Goal: Task Accomplishment & Management: Manage account settings

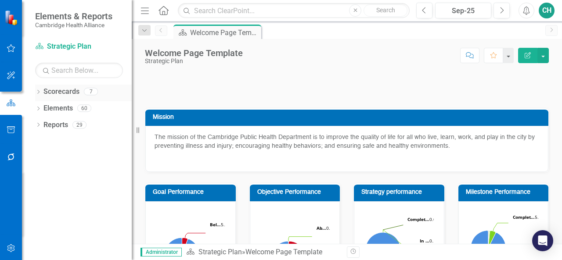
click at [41, 89] on div "Dropdown" at bounding box center [38, 92] width 6 height 7
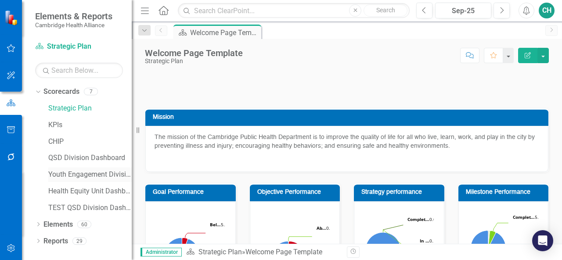
click at [75, 178] on link "Youth Engagement Division" at bounding box center [89, 175] width 83 height 10
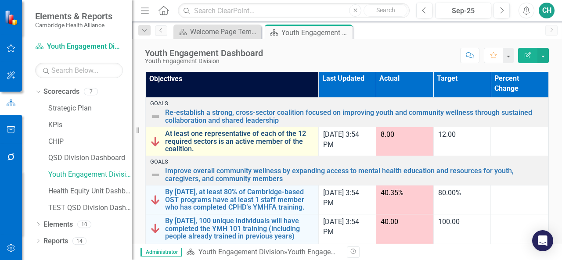
click at [239, 140] on link "At least one representative of each of the 12 required sectors is an active mem…" at bounding box center [239, 141] width 149 height 23
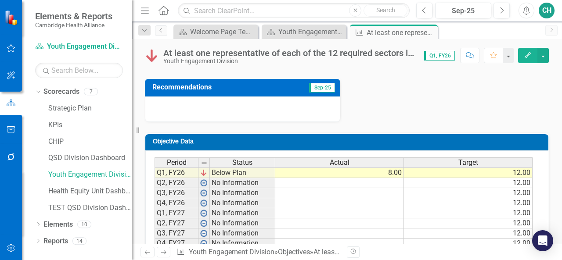
scroll to position [34, 0]
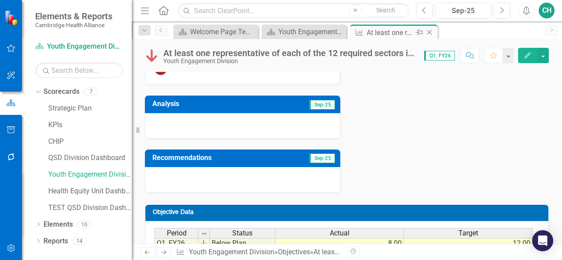
click at [432, 35] on icon "Close" at bounding box center [429, 32] width 9 height 7
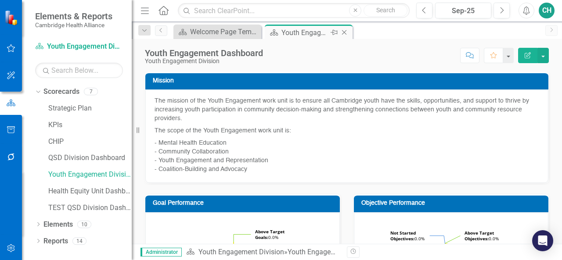
click at [344, 33] on icon "Close" at bounding box center [344, 32] width 9 height 7
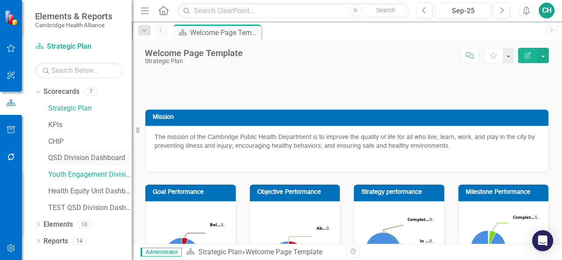
click at [107, 155] on link "QSD Division Dashboard" at bounding box center [89, 158] width 83 height 10
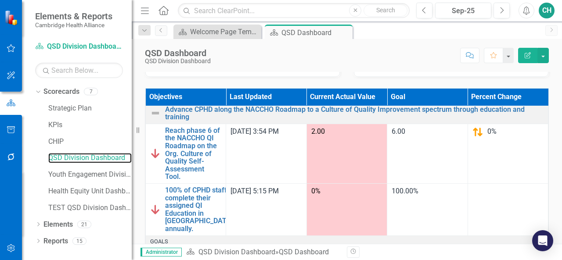
scroll to position [12, 0]
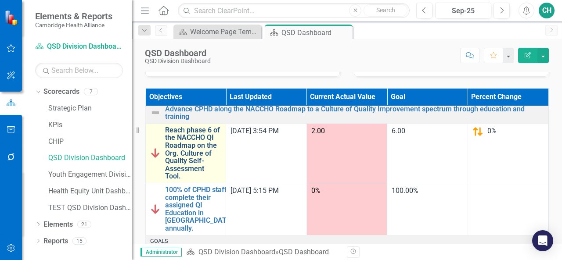
click at [190, 147] on link "Reach phase 6 of the NACCHO QI Roadmap on the Org. Culture of Quality Self-Asse…" at bounding box center [193, 153] width 56 height 54
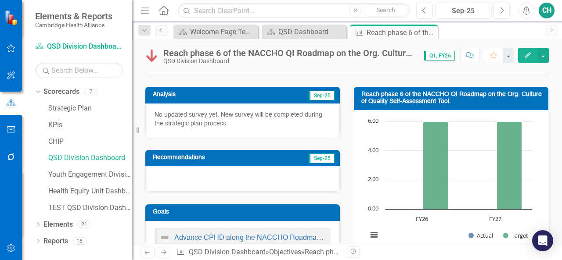
scroll to position [45, 0]
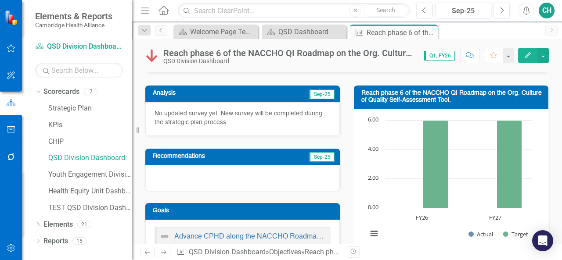
click at [248, 178] on div at bounding box center [242, 177] width 194 height 25
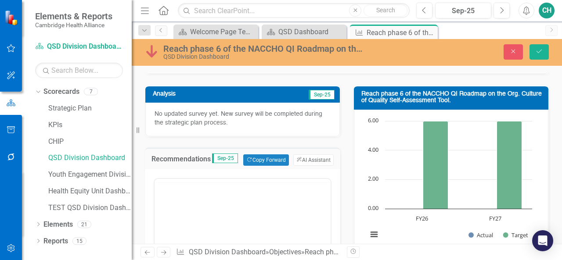
scroll to position [0, 0]
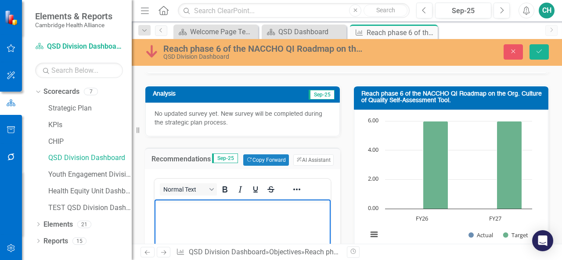
click at [228, 213] on body "Rich Text Area. Press ALT-0 for help." at bounding box center [242, 266] width 176 height 132
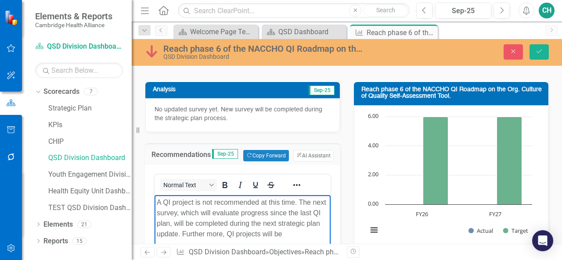
scroll to position [60, 0]
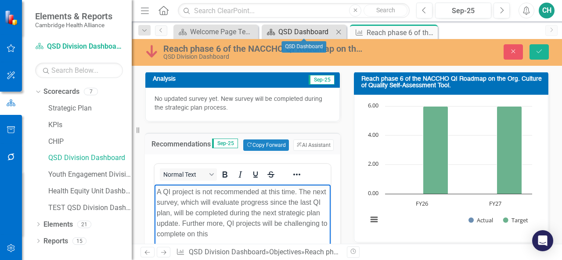
click at [295, 29] on div "QSD Dashboard" at bounding box center [305, 31] width 55 height 11
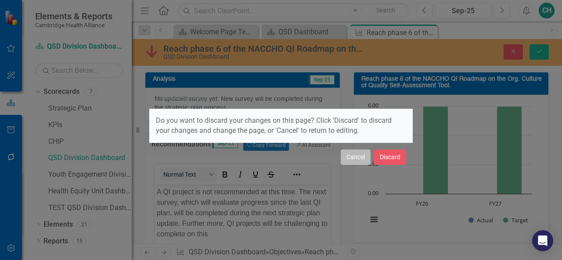
click at [355, 153] on button "Cancel" at bounding box center [355, 157] width 30 height 15
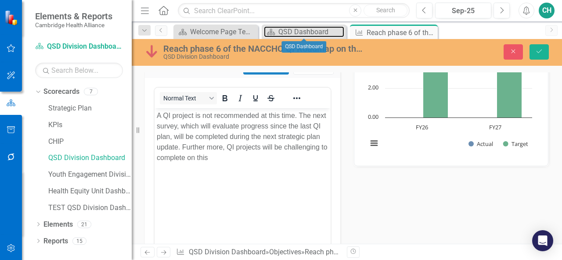
scroll to position [137, 0]
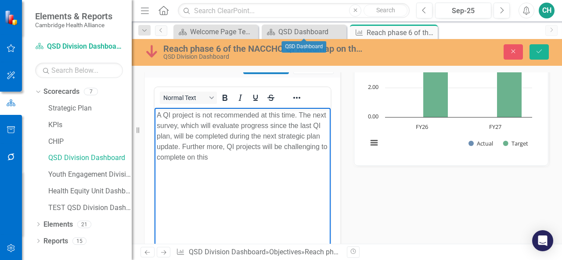
click at [276, 161] on p "A QI project is not recommended at this time. The next survey, which will evalu…" at bounding box center [243, 136] width 172 height 53
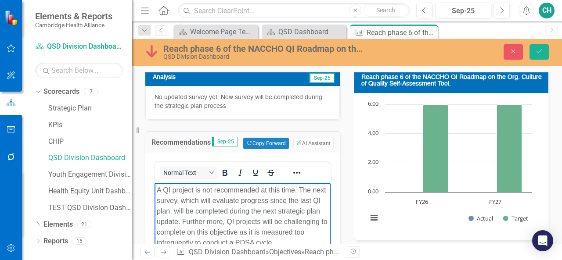
scroll to position [57, 0]
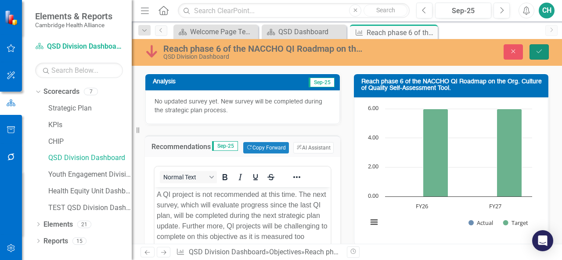
click at [537, 56] on button "Save" at bounding box center [538, 51] width 19 height 15
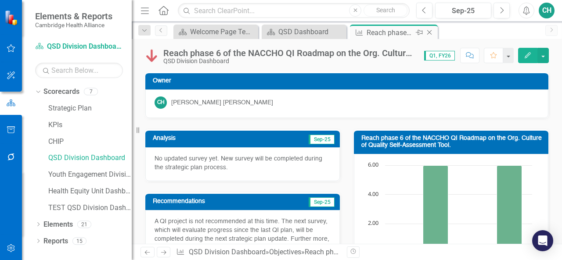
click at [428, 31] on icon at bounding box center [429, 32] width 5 height 5
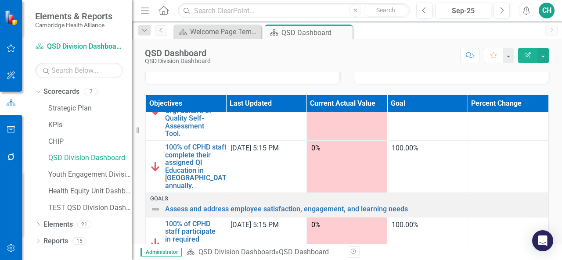
scroll to position [61, 0]
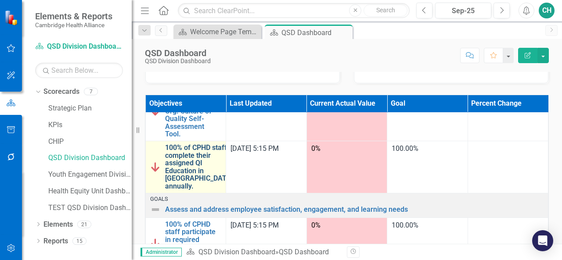
click at [184, 158] on link "100% of CPHD staff complete their assigned QI Education in [GEOGRAPHIC_DATA], a…" at bounding box center [199, 167] width 69 height 47
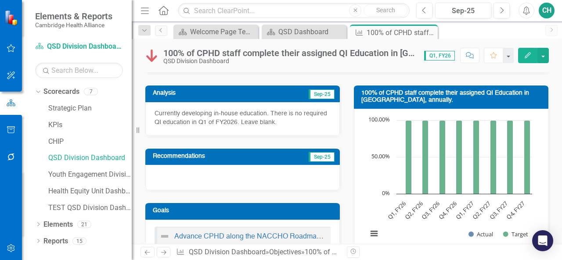
scroll to position [54, 0]
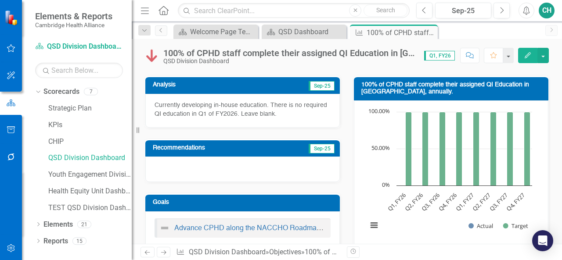
click at [524, 55] on icon "Edit" at bounding box center [527, 55] width 8 height 6
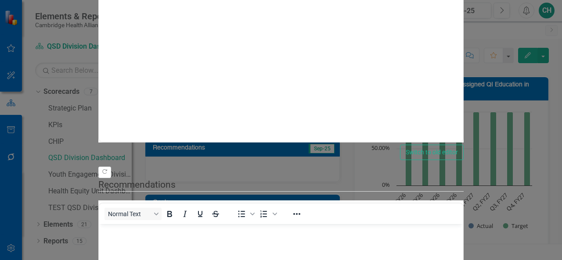
scroll to position [209, 0]
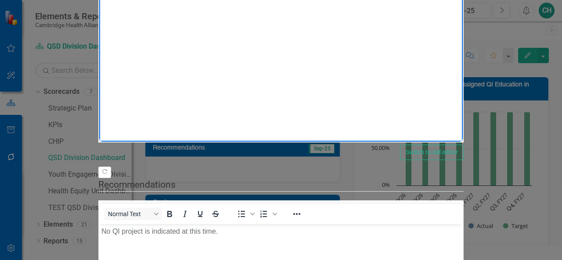
drag, startPoint x: 436, startPoint y: -4, endPoint x: 391, endPoint y: 0, distance: 45.0
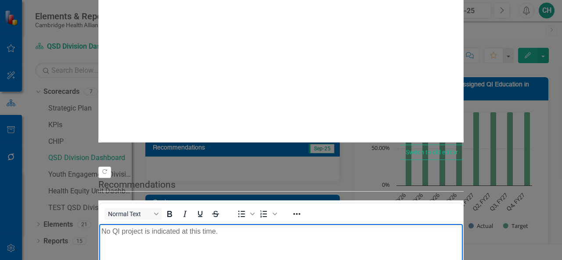
click at [299, 230] on p "No QI project is indicated at this time." at bounding box center [280, 231] width 359 height 11
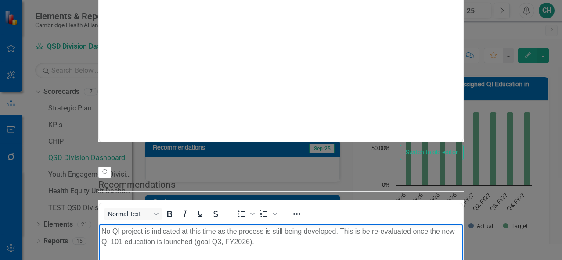
scroll to position [258, 0]
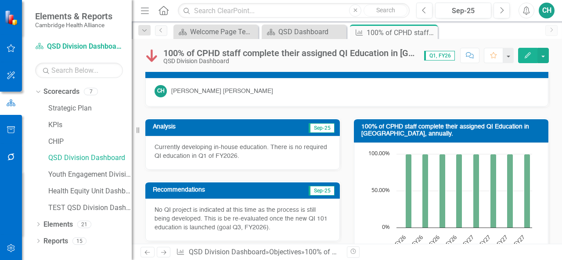
scroll to position [0, 0]
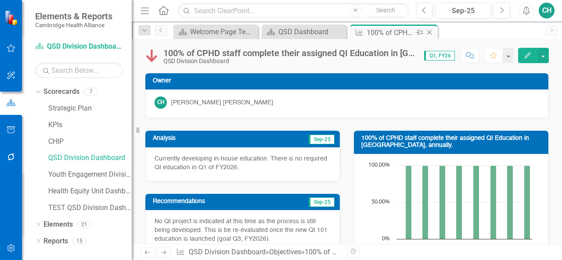
click at [432, 33] on icon "Close" at bounding box center [429, 32] width 9 height 7
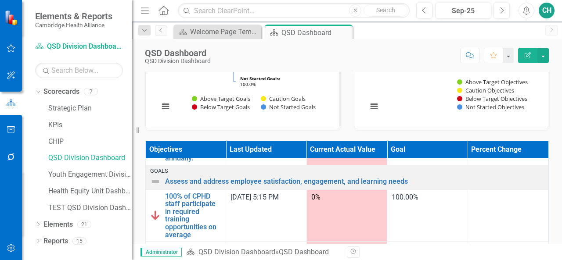
scroll to position [135, 0]
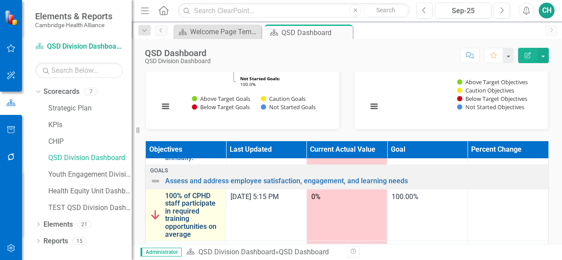
click at [170, 222] on link "100% of CPHD staff participate in required training opportunities on average" at bounding box center [193, 215] width 56 height 47
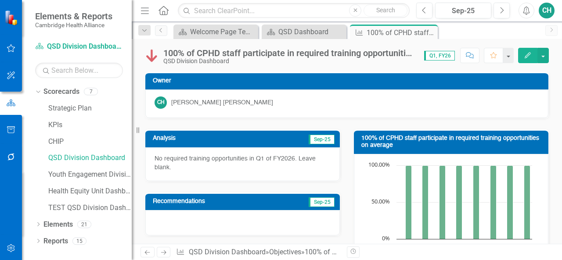
click at [527, 59] on button "Edit" at bounding box center [527, 55] width 19 height 15
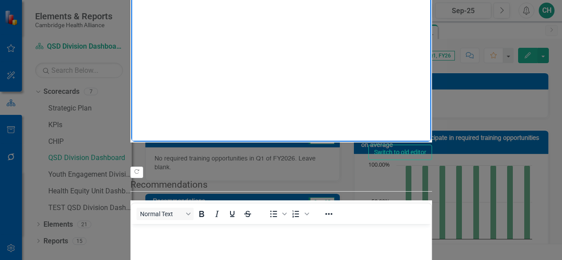
drag, startPoint x: 340, startPoint y: -4, endPoint x: 294, endPoint y: -4, distance: 46.1
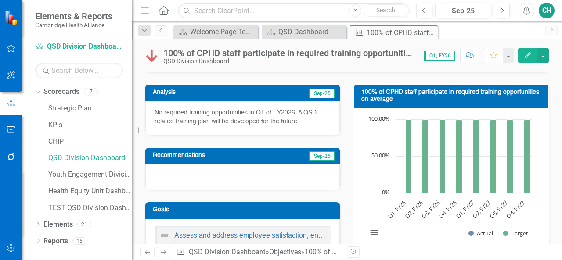
scroll to position [44, 0]
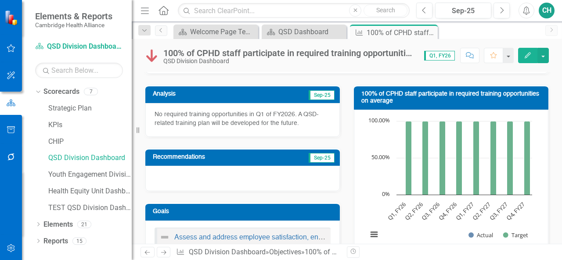
click at [304, 118] on p "No required training opportunities in Q1 of FY2026. A QSD-related training plan…" at bounding box center [242, 119] width 176 height 18
click at [522, 53] on button "Edit" at bounding box center [527, 55] width 19 height 15
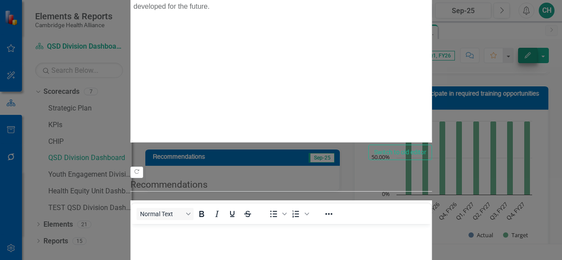
scroll to position [0, 0]
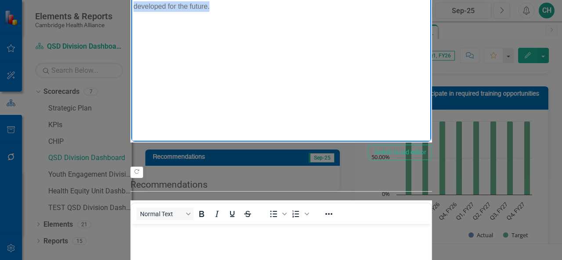
drag, startPoint x: 479, startPoint y: -3, endPoint x: 293, endPoint y: -7, distance: 186.5
click at [293, 0] on p "No required training opportunities in Q1 of FY2026. A QSD-related training plan…" at bounding box center [280, 1] width 295 height 21
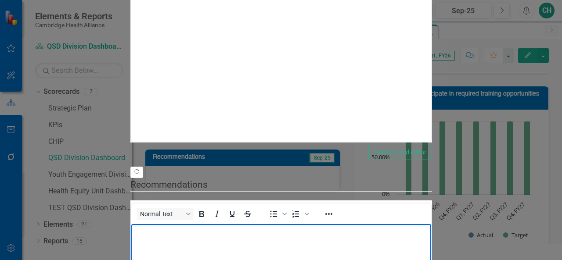
paste body "Rich Text Area. Press ALT-0 for help."
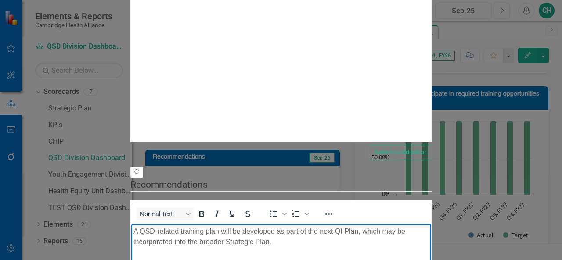
scroll to position [258, 0]
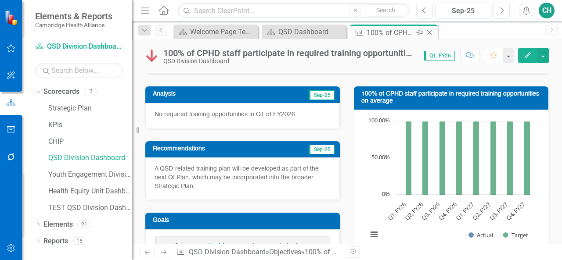
click at [430, 33] on icon at bounding box center [429, 32] width 5 height 5
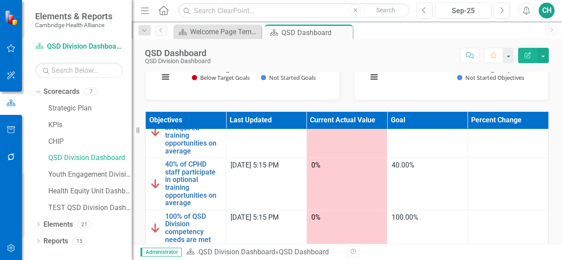
scroll to position [190, 0]
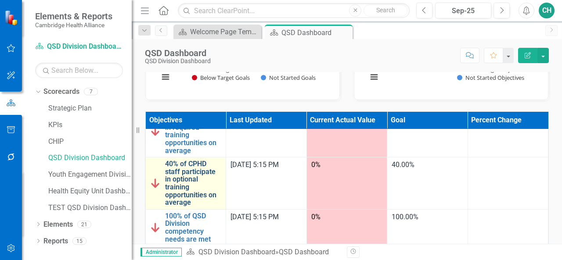
click at [179, 170] on link "40% of CPHD staff participate in optional training opportunities on average" at bounding box center [193, 183] width 56 height 47
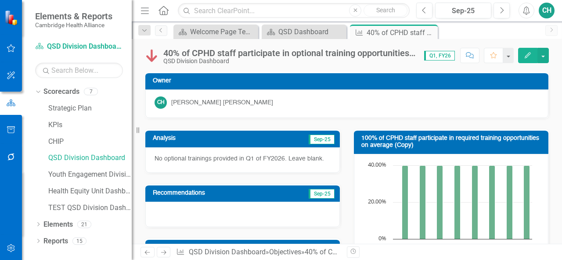
click at [523, 57] on button "Edit" at bounding box center [527, 55] width 19 height 15
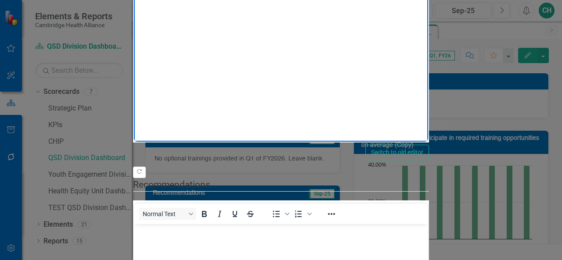
drag, startPoint x: 331, startPoint y: -8, endPoint x: 283, endPoint y: -6, distance: 47.9
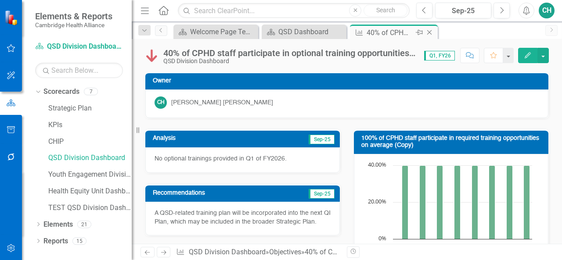
click at [430, 34] on icon "Close" at bounding box center [429, 32] width 9 height 7
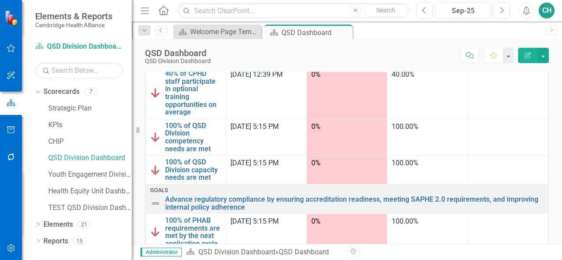
scroll to position [222, 0]
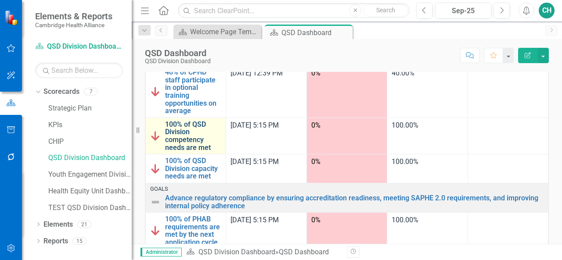
click at [188, 141] on link "100% of QSD Division competency needs are met" at bounding box center [193, 136] width 56 height 31
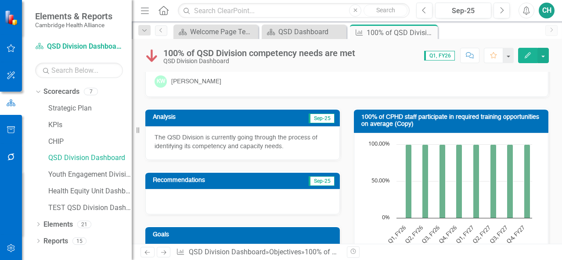
scroll to position [45, 0]
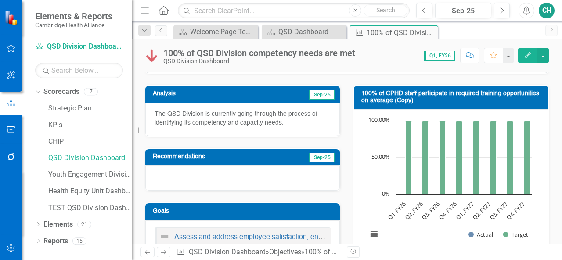
click at [527, 59] on button "Edit" at bounding box center [527, 55] width 19 height 15
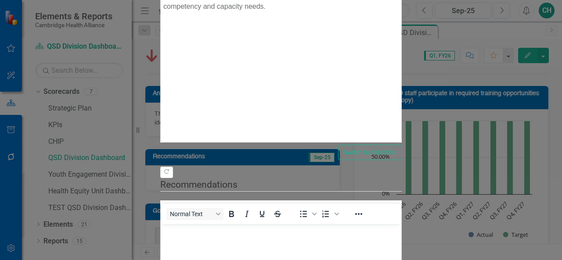
scroll to position [144, 0]
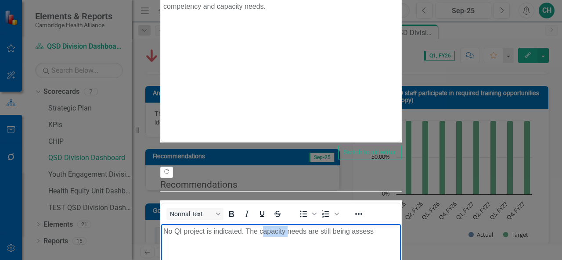
drag, startPoint x: 287, startPoint y: 233, endPoint x: 264, endPoint y: 233, distance: 22.4
click at [264, 233] on p "No QI project is indicated. The capacity needs are still being assess" at bounding box center [280, 231] width 235 height 11
click at [242, 234] on p "No QI project is indicated. The competency needs are still being assess" at bounding box center [280, 231] width 235 height 11
click at [398, 236] on p "No QI project is indicated at this time. The competency needs are still being a…" at bounding box center [280, 236] width 235 height 21
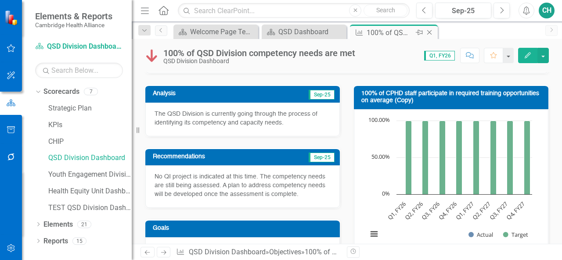
click at [430, 32] on icon "Close" at bounding box center [429, 32] width 9 height 7
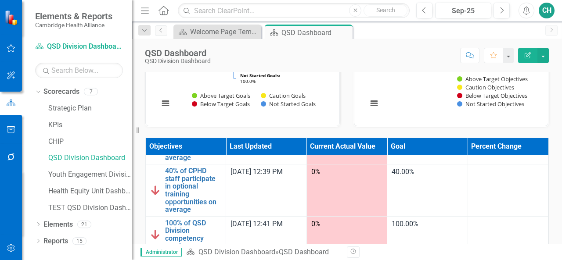
scroll to position [210, 0]
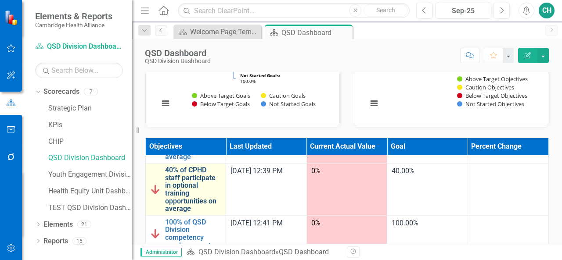
click at [189, 180] on link "40% of CPHD staff participate in optional training opportunities on average" at bounding box center [193, 189] width 56 height 47
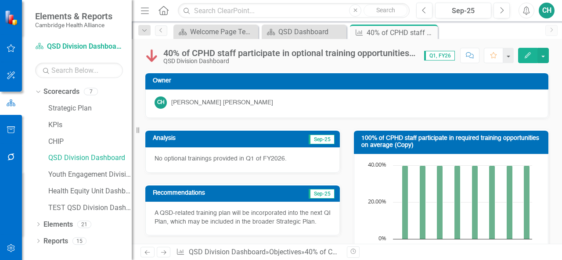
click at [523, 59] on button "Edit" at bounding box center [527, 55] width 19 height 15
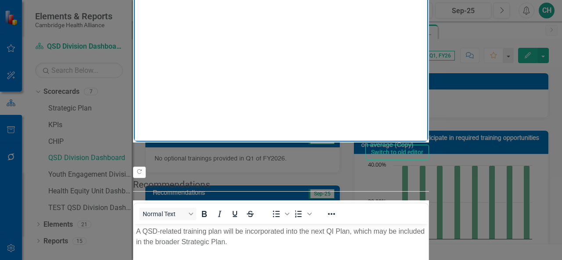
click at [136, 233] on p "A QSD-related training plan will be incorporated into the next QI Plan, which m…" at bounding box center [281, 236] width 290 height 21
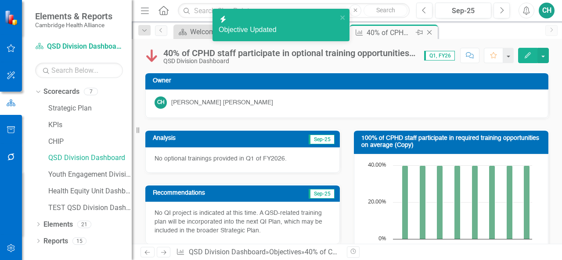
click at [428, 33] on icon "Close" at bounding box center [429, 32] width 9 height 7
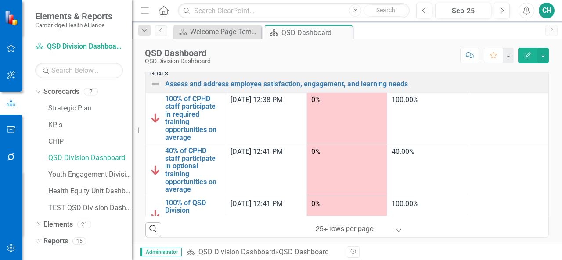
scroll to position [114, 0]
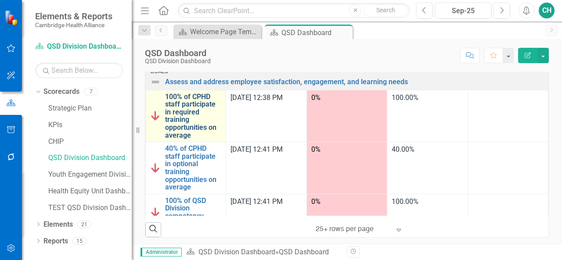
click at [192, 115] on link "100% of CPHD staff participate in required training opportunities on average" at bounding box center [193, 116] width 56 height 47
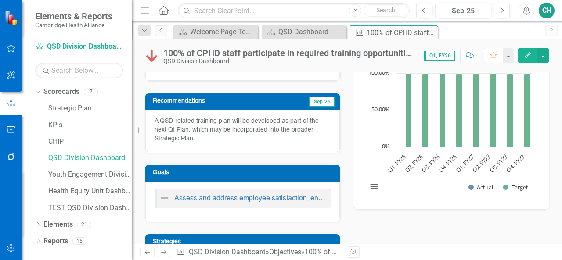
scroll to position [94, 0]
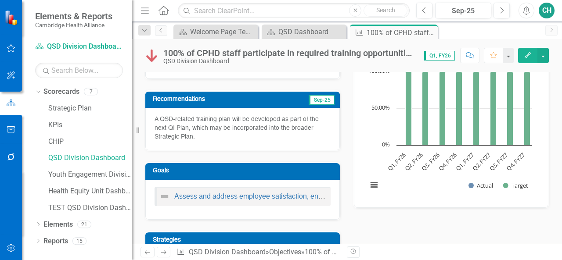
click at [523, 56] on button "Edit" at bounding box center [527, 55] width 19 height 15
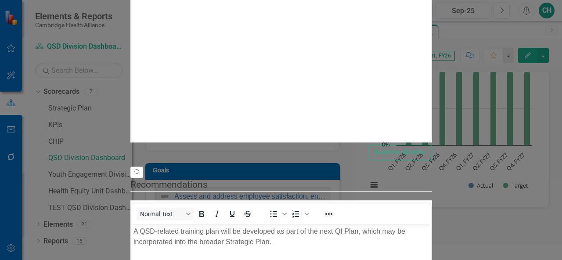
scroll to position [218, 0]
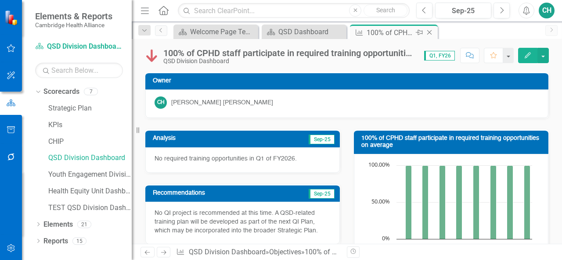
click at [430, 32] on icon "Close" at bounding box center [429, 32] width 9 height 7
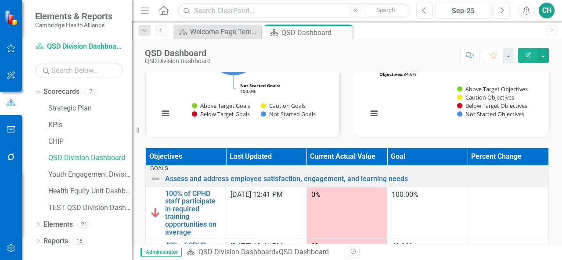
scroll to position [145, 0]
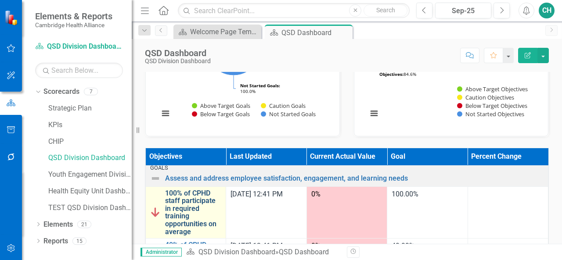
click at [183, 215] on link "100% of CPHD staff participate in required training opportunities on average" at bounding box center [193, 213] width 56 height 47
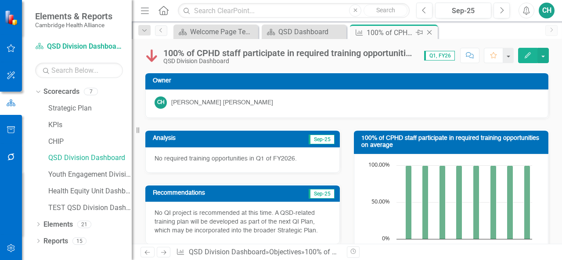
click at [429, 30] on icon "Close" at bounding box center [429, 32] width 9 height 7
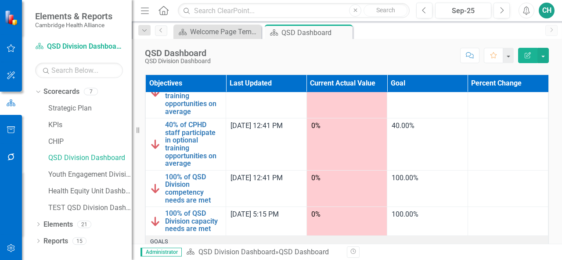
scroll to position [306, 0]
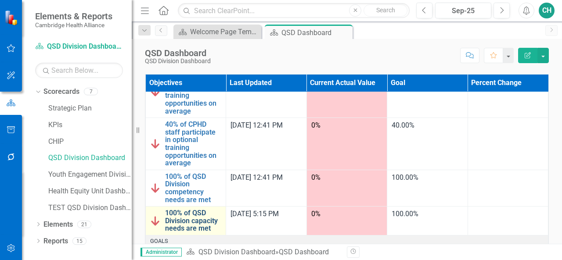
click at [191, 222] on link "100% of QSD Division capacity needs are met" at bounding box center [193, 220] width 56 height 23
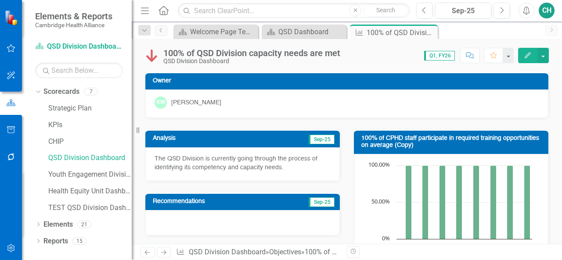
click at [525, 57] on icon "button" at bounding box center [527, 55] width 6 height 6
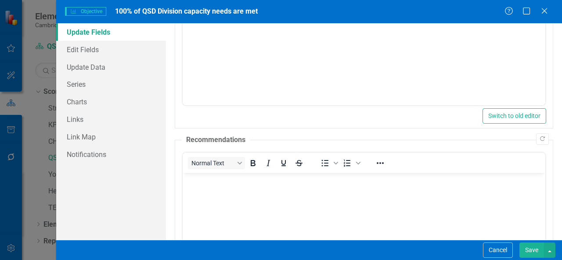
scroll to position [139, 0]
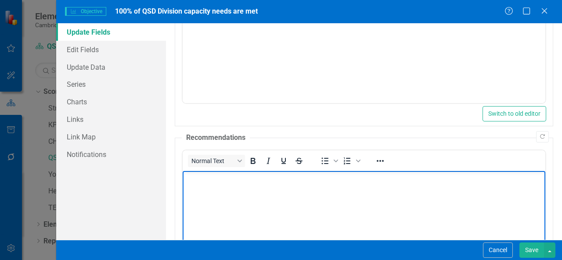
click at [279, 182] on p "Rich Text Area. Press ALT-0 for help." at bounding box center [364, 178] width 358 height 11
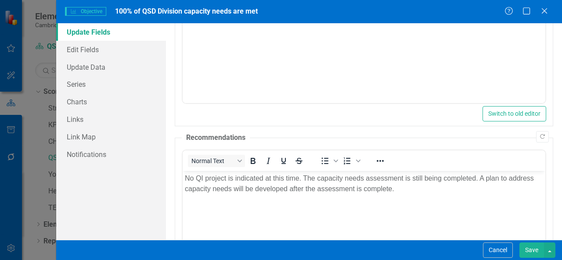
click at [527, 245] on button "Save" at bounding box center [531, 250] width 25 height 15
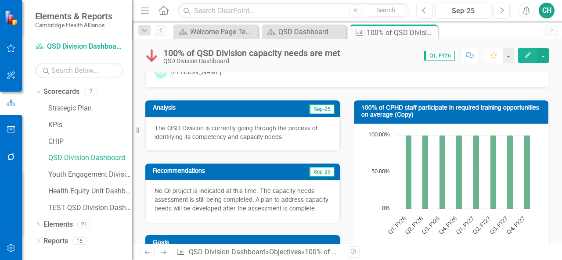
scroll to position [30, 0]
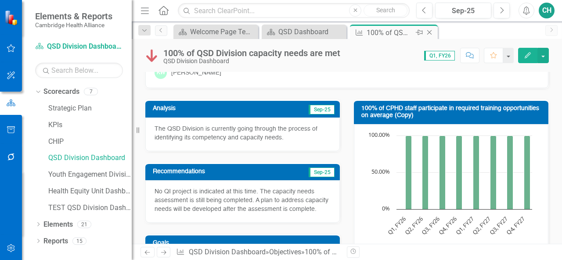
click at [430, 36] on div "Close" at bounding box center [429, 32] width 11 height 11
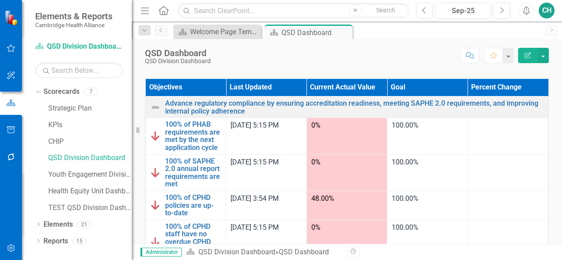
scroll to position [347, 0]
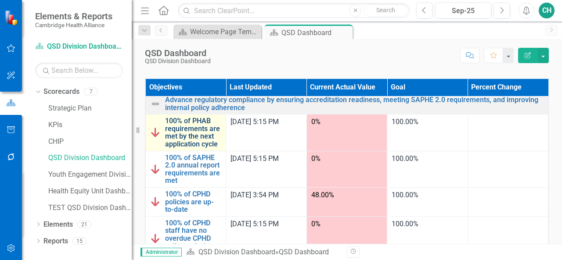
click at [208, 140] on link "100% of PHAB requirements are met by the next application cycle" at bounding box center [193, 132] width 56 height 31
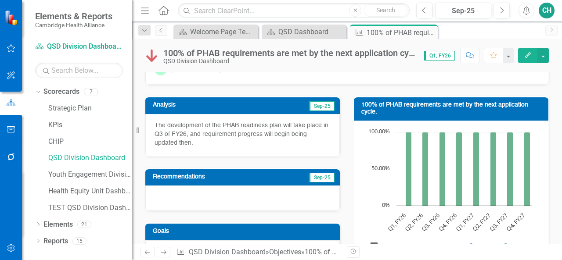
scroll to position [34, 0]
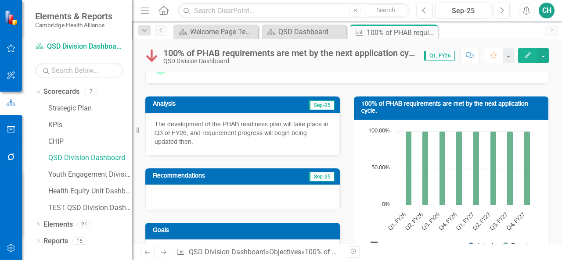
click at [530, 58] on button "Edit" at bounding box center [527, 55] width 19 height 15
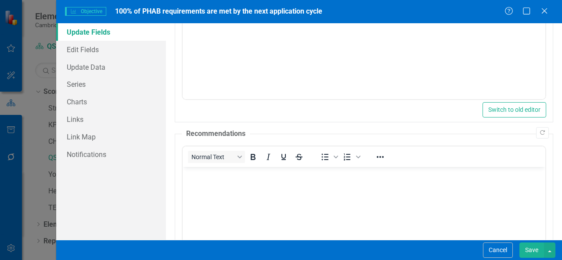
scroll to position [143, 0]
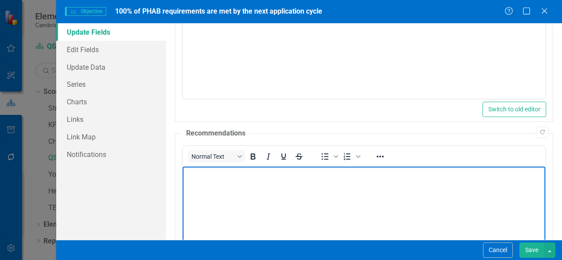
click at [229, 181] on body "Rich Text Area. Press ALT-0 for help." at bounding box center [364, 232] width 362 height 132
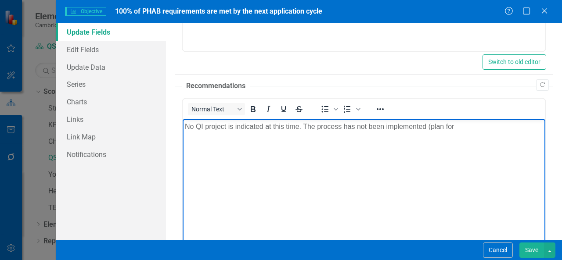
scroll to position [192, 0]
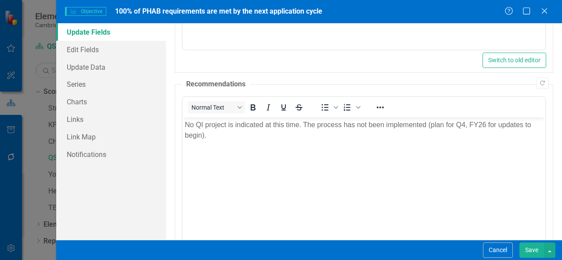
click at [535, 250] on button "Save" at bounding box center [531, 250] width 25 height 15
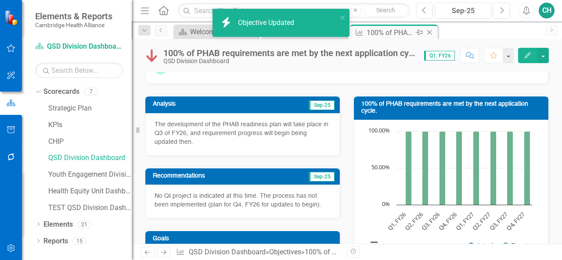
click at [428, 32] on icon at bounding box center [429, 32] width 5 height 5
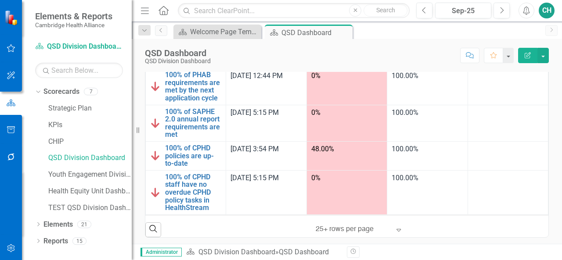
scroll to position [335, 0]
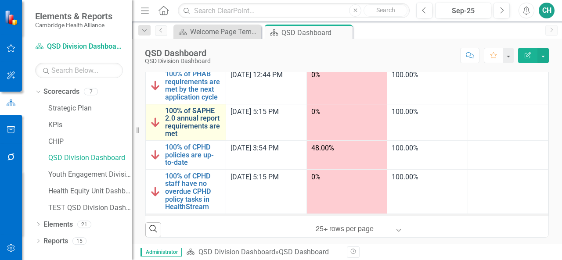
click at [198, 121] on link "100% of SAPHE 2.0 annual report requirements are met" at bounding box center [193, 122] width 56 height 31
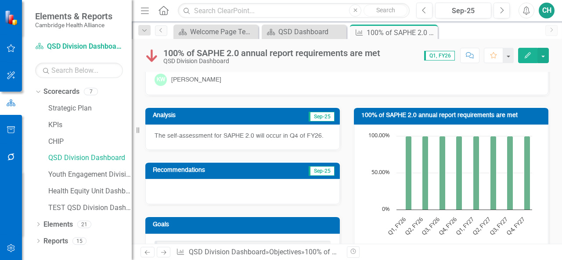
scroll to position [24, 0]
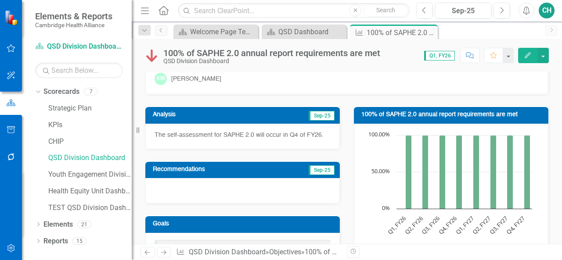
click at [523, 58] on button "Edit" at bounding box center [527, 55] width 19 height 15
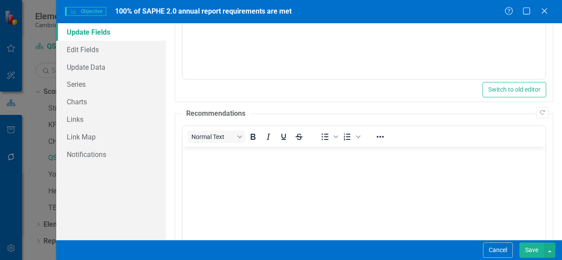
scroll to position [165, 0]
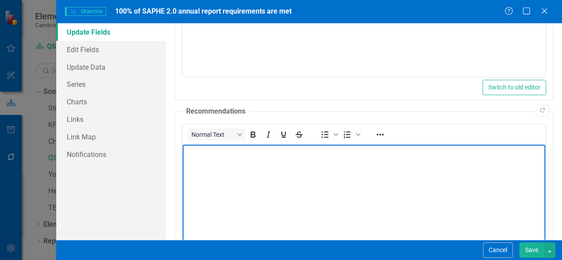
click at [273, 179] on body "Rich Text Area. Press ALT-0 for help." at bounding box center [364, 210] width 362 height 132
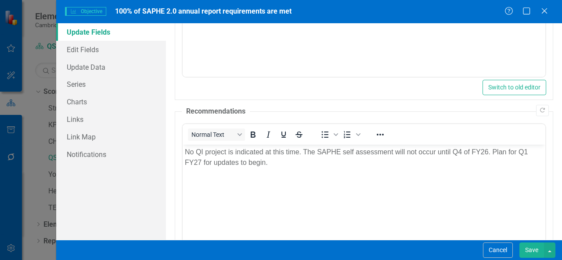
click at [540, 251] on button "Save" at bounding box center [531, 250] width 25 height 15
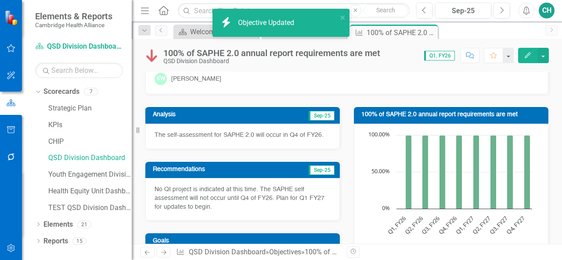
scroll to position [0, 0]
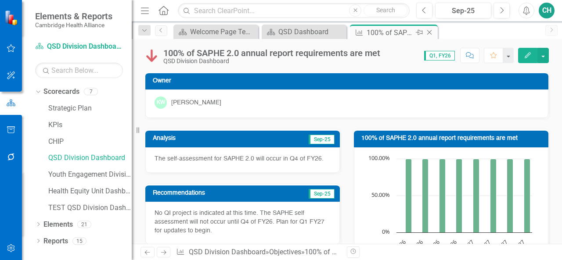
click at [430, 33] on icon at bounding box center [429, 32] width 5 height 5
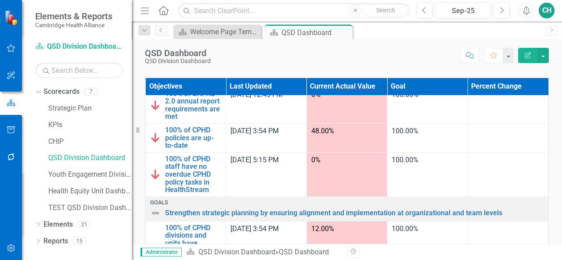
scroll to position [410, 0]
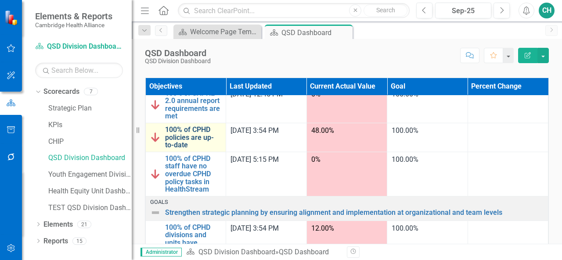
click at [200, 136] on link "100% of CPHD policies are up-to-date" at bounding box center [193, 137] width 56 height 23
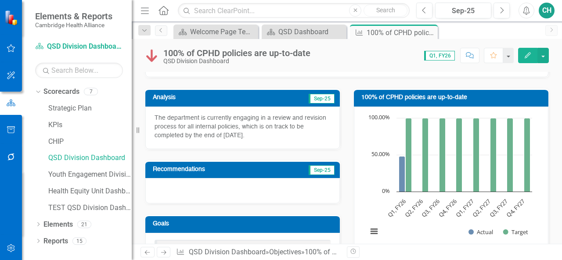
scroll to position [40, 0]
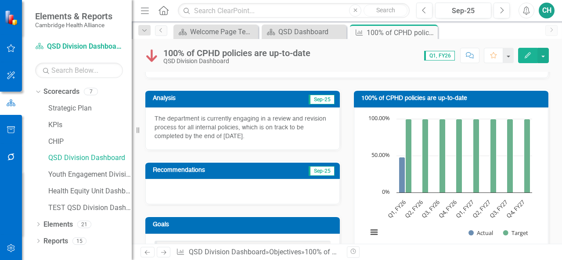
click at [530, 57] on icon "Edit" at bounding box center [527, 55] width 8 height 6
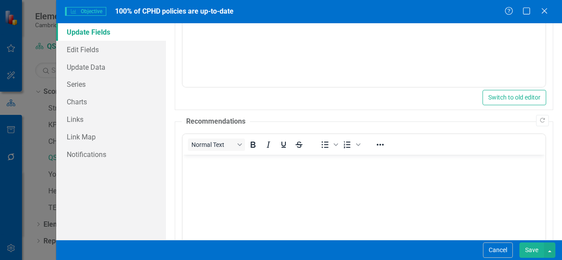
scroll to position [160, 0]
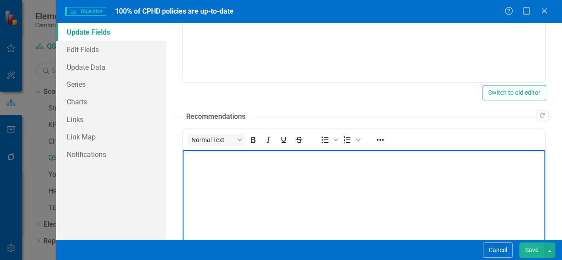
click at [318, 183] on body "Rich Text Area. Press ALT-0 for help." at bounding box center [364, 216] width 362 height 132
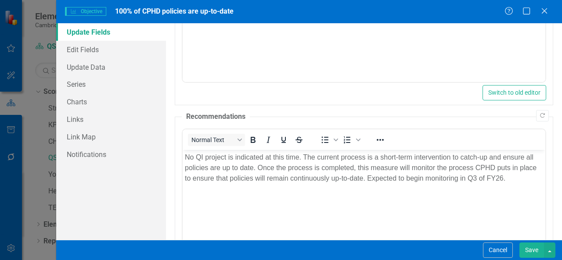
click at [534, 251] on button "Save" at bounding box center [531, 250] width 25 height 15
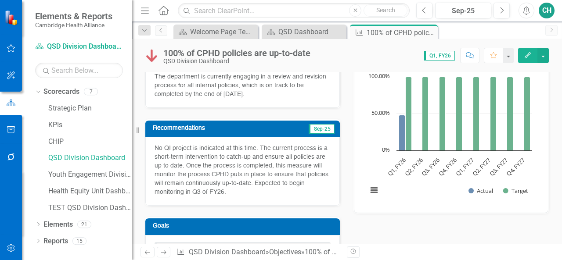
scroll to position [82, 0]
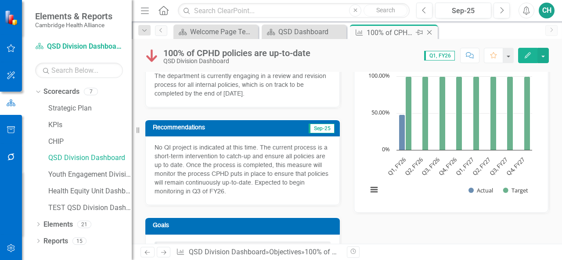
click at [431, 29] on icon "Close" at bounding box center [429, 32] width 9 height 7
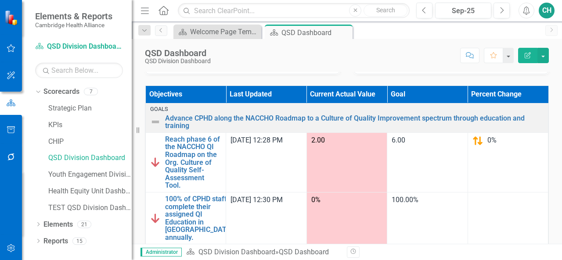
scroll to position [289, 0]
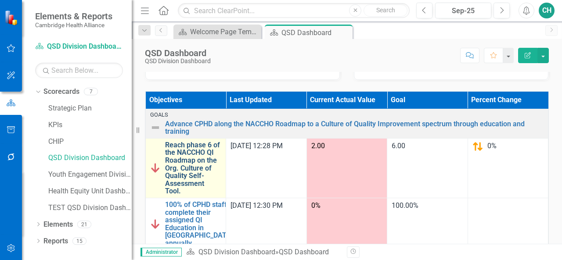
click at [199, 155] on link "Reach phase 6 of the NACCHO QI Roadmap on the Org. Culture of Quality Self-Asse…" at bounding box center [193, 168] width 56 height 54
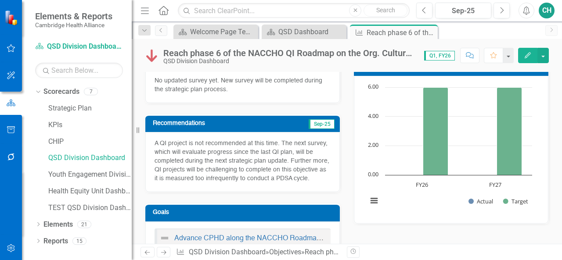
scroll to position [79, 0]
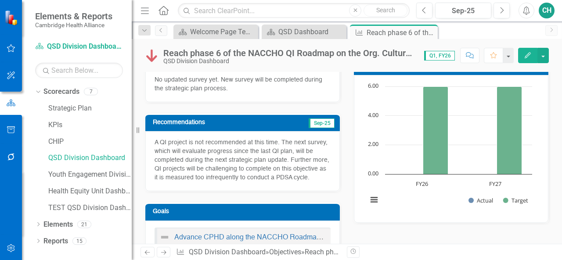
click at [312, 177] on p "A QI project is not recommended at this time. The next survey, which will evalu…" at bounding box center [242, 160] width 176 height 44
click at [315, 168] on p "A QI project is not recommended at this time. The next survey, which will evalu…" at bounding box center [242, 160] width 176 height 44
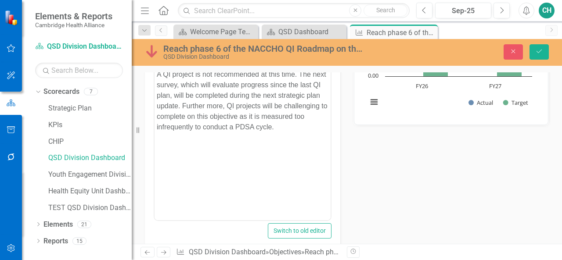
scroll to position [177, 0]
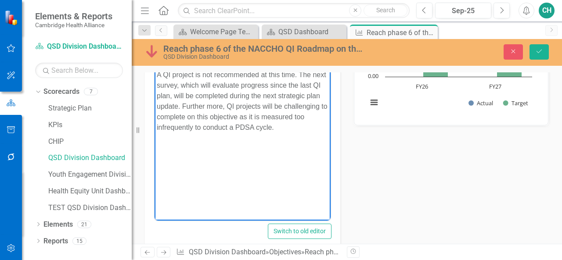
click at [324, 129] on p "A QI project is not recommended at this time. The next survey, which will evalu…" at bounding box center [243, 101] width 172 height 63
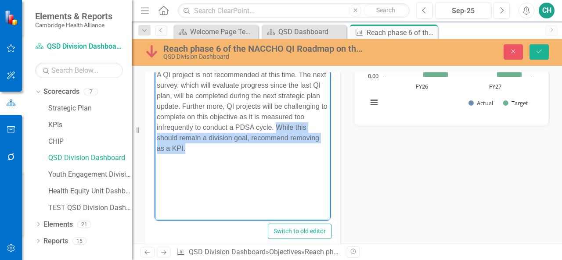
drag, startPoint x: 269, startPoint y: 151, endPoint x: 145, endPoint y: 139, distance: 124.8
click at [154, 139] on html "A QI project is not recommended at this time. The next survey, which will evalu…" at bounding box center [242, 134] width 176 height 132
copy p "While this should remain a division goal, recommend removing as a KPI."
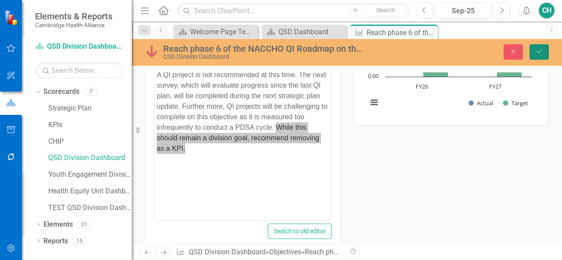
click at [536, 48] on button "Save" at bounding box center [538, 51] width 19 height 15
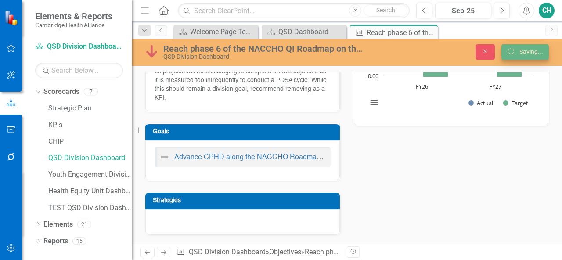
scroll to position [165, 0]
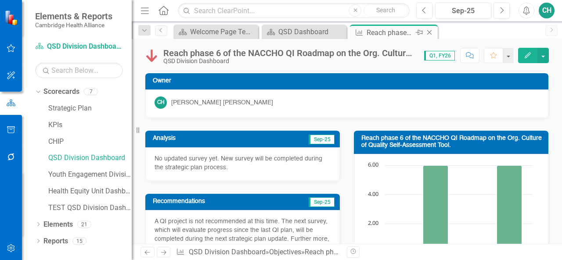
click at [429, 32] on icon at bounding box center [429, 32] width 5 height 5
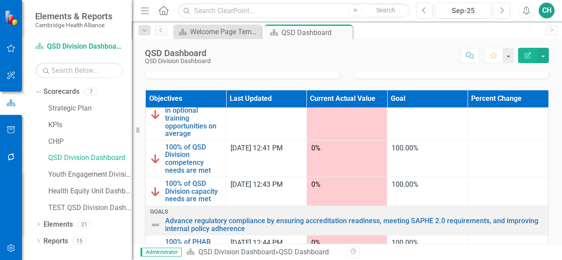
scroll to position [236, 0]
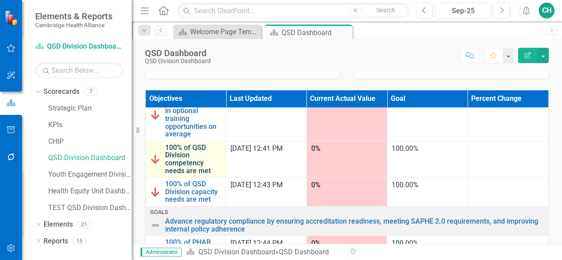
click at [194, 159] on link "100% of QSD Division competency needs are met" at bounding box center [193, 159] width 56 height 31
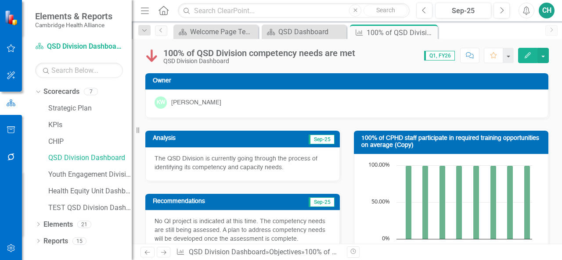
click at [526, 56] on icon "Edit" at bounding box center [527, 55] width 8 height 6
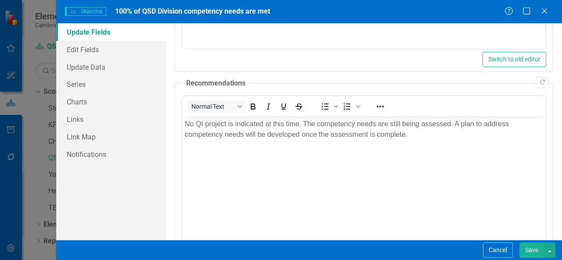
scroll to position [193, 0]
click at [421, 134] on p "No QI project is indicated at this time. The competency needs are still being a…" at bounding box center [364, 128] width 358 height 21
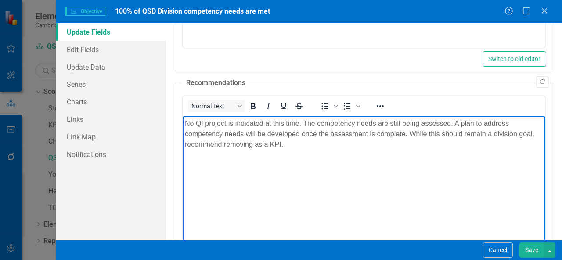
click at [408, 134] on p "No QI project is indicated at this time. The competency needs are still being a…" at bounding box center [364, 134] width 358 height 32
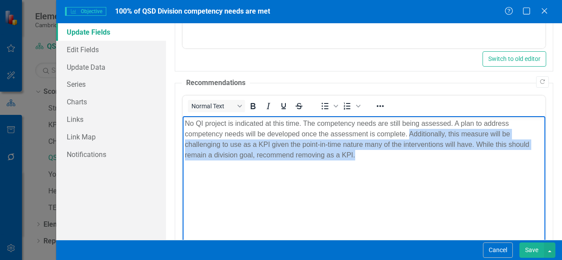
drag, startPoint x: 372, startPoint y: 156, endPoint x: 409, endPoint y: 138, distance: 41.2
click at [409, 138] on p "No QI project is indicated at this time. The competency needs are still being a…" at bounding box center [364, 139] width 358 height 42
copy p "Additionally, this measure will be challenging to use as a KPI given the point-…"
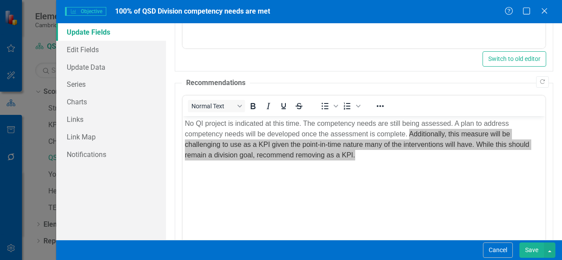
click at [530, 252] on button "Save" at bounding box center [531, 250] width 25 height 15
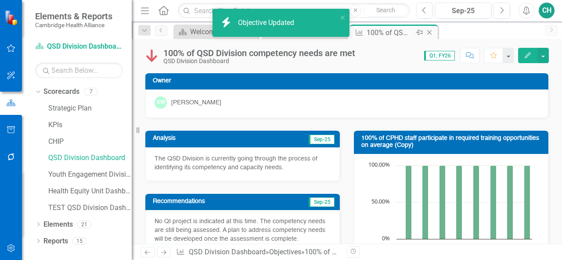
click at [433, 29] on icon "Close" at bounding box center [429, 32] width 9 height 7
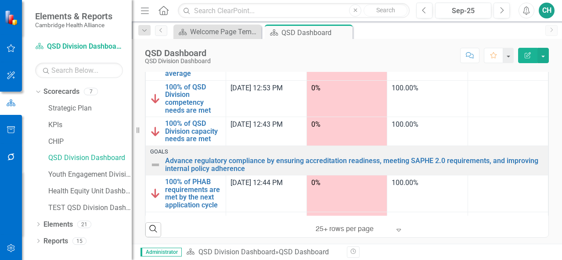
scroll to position [232, 0]
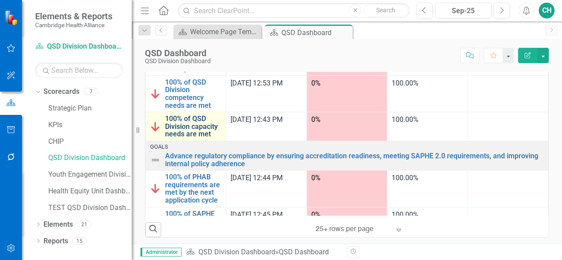
click at [205, 124] on link "100% of QSD Division capacity needs are met" at bounding box center [193, 126] width 56 height 23
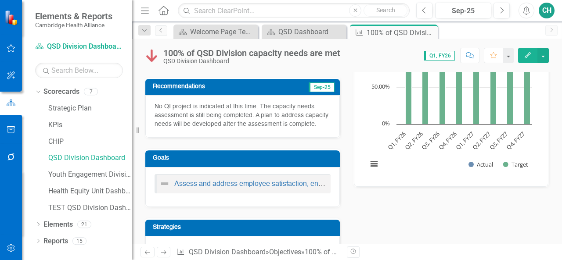
scroll to position [115, 0]
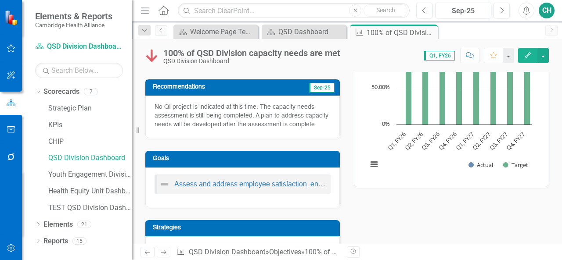
click at [519, 54] on button "Edit" at bounding box center [527, 55] width 19 height 15
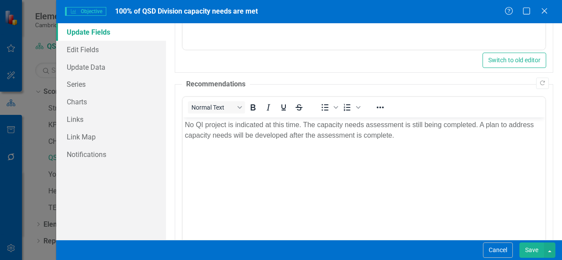
scroll to position [195, 0]
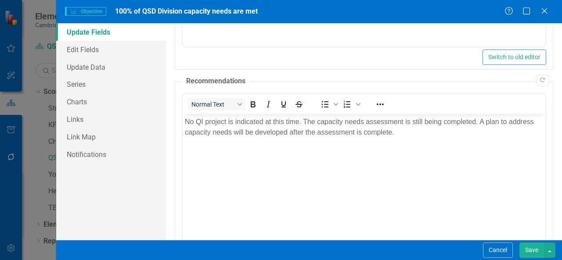
click at [454, 133] on p "No QI project is indicated at this time. The capacity needs assessment is still…" at bounding box center [364, 126] width 358 height 21
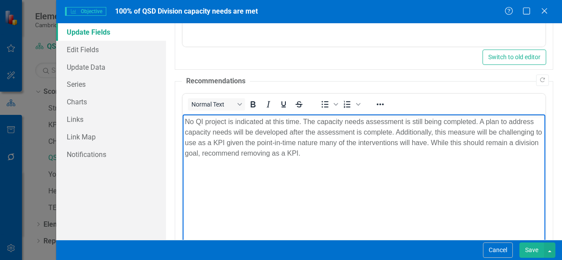
scroll to position [258, 0]
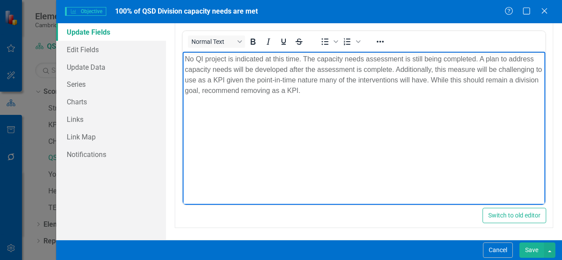
click at [541, 252] on button "Save" at bounding box center [531, 250] width 25 height 15
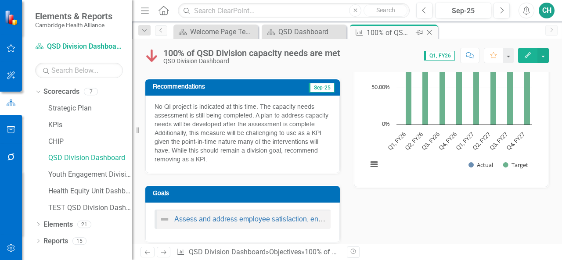
click at [429, 35] on icon "Close" at bounding box center [429, 32] width 9 height 7
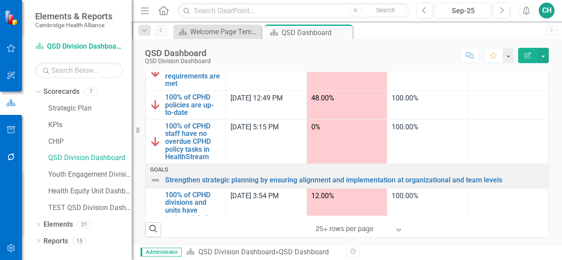
scroll to position [386, 0]
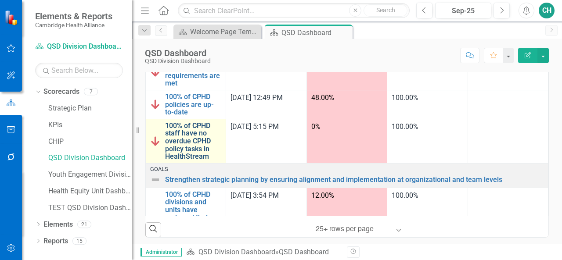
click at [195, 128] on link "100% of CPHD staff have no overdue CPHD policy tasks in HealthStream" at bounding box center [193, 141] width 56 height 39
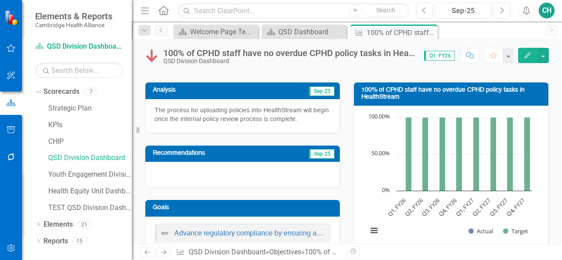
scroll to position [53, 0]
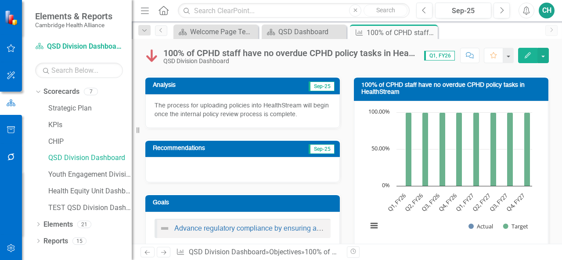
click at [531, 55] on icon "Edit" at bounding box center [527, 55] width 8 height 6
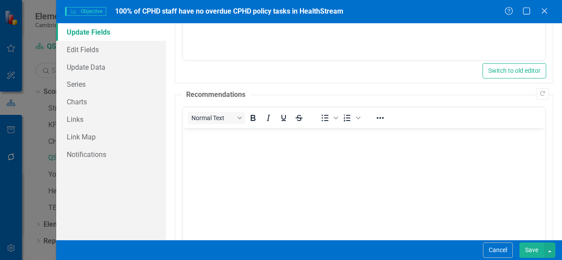
scroll to position [183, 0]
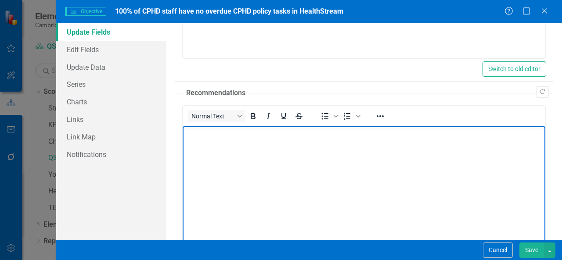
click at [337, 155] on body "Rich Text Area. Press ALT-0 for help." at bounding box center [364, 192] width 362 height 132
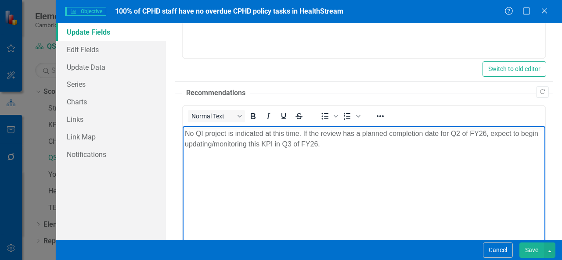
click at [527, 246] on button "Save" at bounding box center [531, 250] width 25 height 15
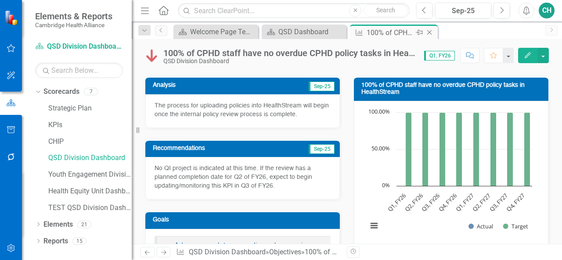
click at [431, 31] on icon "Close" at bounding box center [429, 32] width 9 height 7
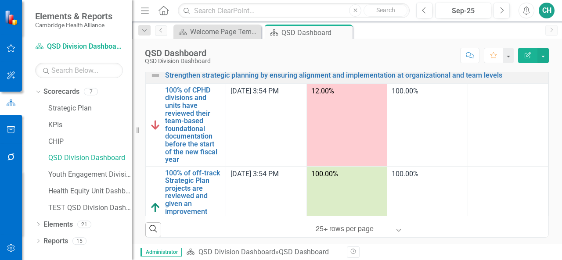
scroll to position [490, 0]
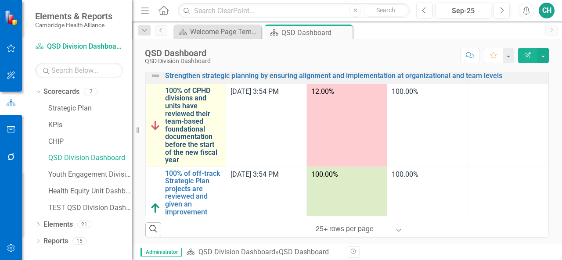
click at [191, 120] on link "100% of CPHD divisions and units have reviewed their team-based foundational do…" at bounding box center [193, 125] width 56 height 77
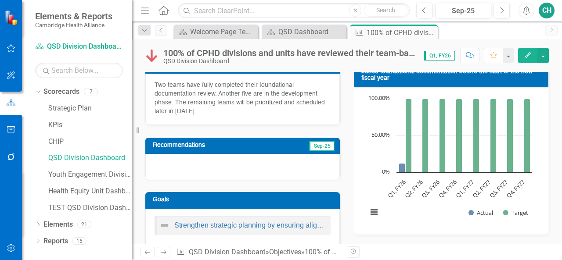
scroll to position [70, 0]
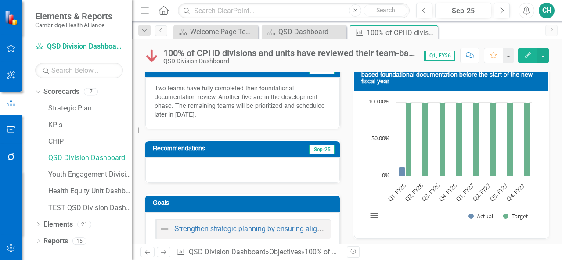
click at [530, 50] on button "Edit" at bounding box center [527, 55] width 19 height 15
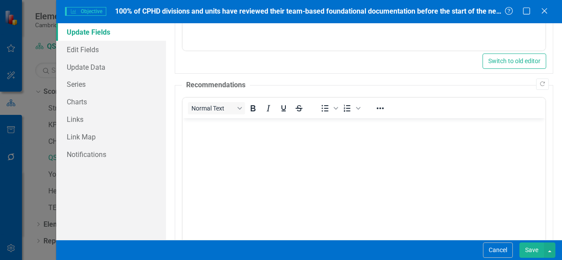
scroll to position [220, 0]
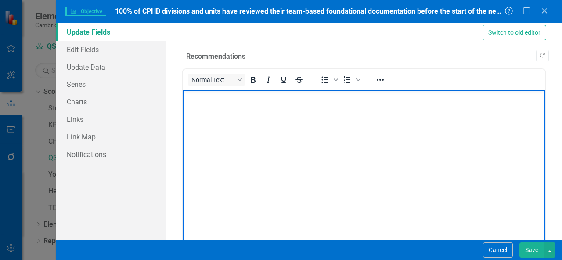
click at [346, 202] on body "Rich Text Area. Press ALT-0 for help." at bounding box center [364, 156] width 362 height 132
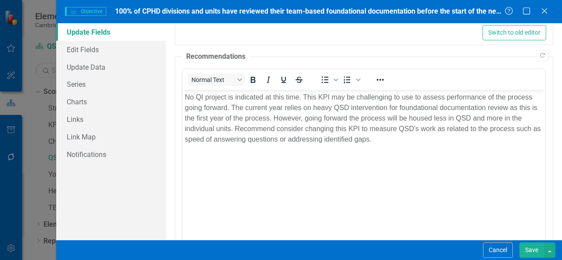
click at [532, 250] on button "Save" at bounding box center [531, 250] width 25 height 15
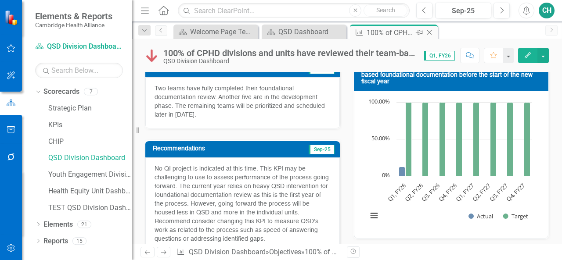
click at [430, 30] on icon "Close" at bounding box center [429, 32] width 9 height 7
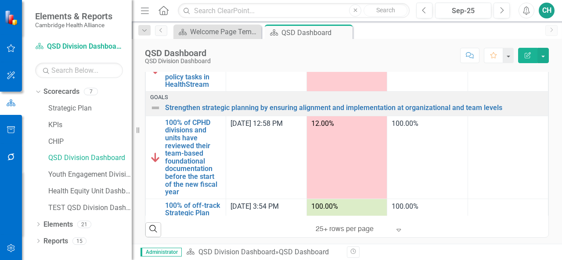
scroll to position [521, 0]
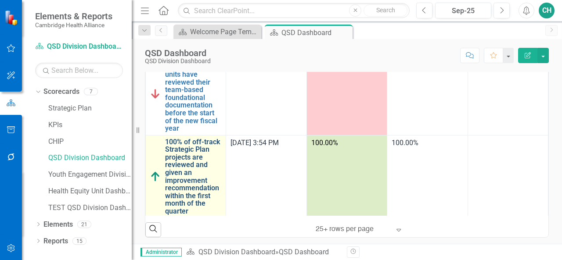
click at [193, 168] on link "100% of off-track Strategic Plan projects are reviewed and given an improvement…" at bounding box center [193, 176] width 56 height 77
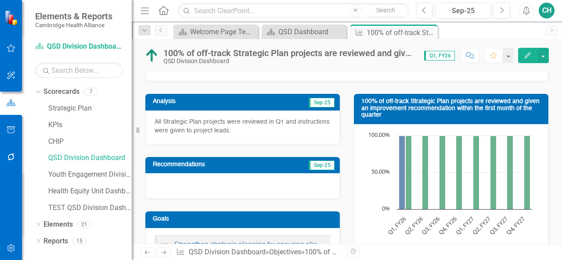
scroll to position [37, 0]
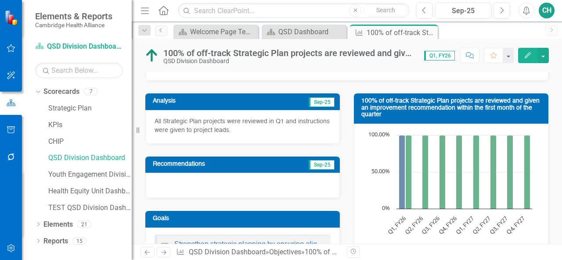
click at [528, 53] on icon "Edit" at bounding box center [527, 55] width 8 height 6
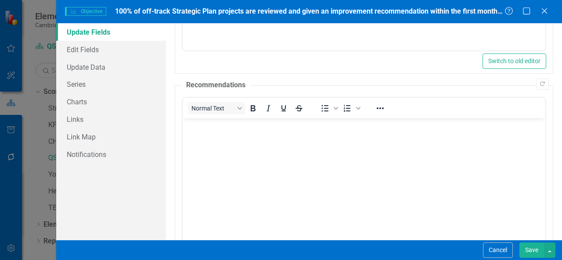
scroll to position [192, 0]
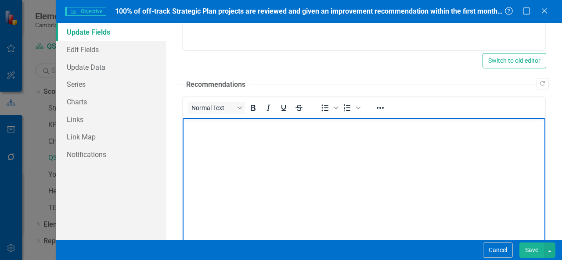
click at [273, 158] on body "Rich Text Area. Press ALT-0 for help." at bounding box center [364, 184] width 362 height 132
click at [534, 253] on button "Save" at bounding box center [531, 250] width 25 height 15
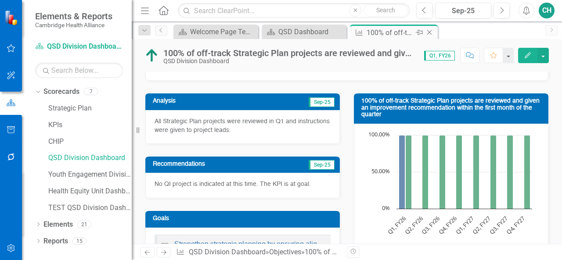
click at [431, 33] on icon "Close" at bounding box center [429, 32] width 9 height 7
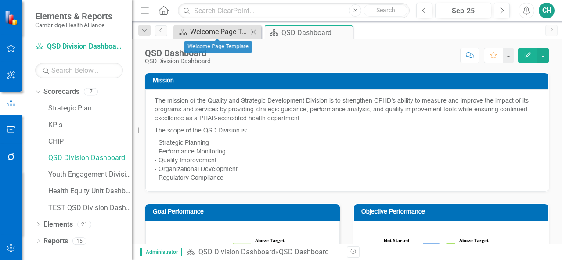
click at [218, 33] on div "Welcome Page Template" at bounding box center [219, 31] width 58 height 11
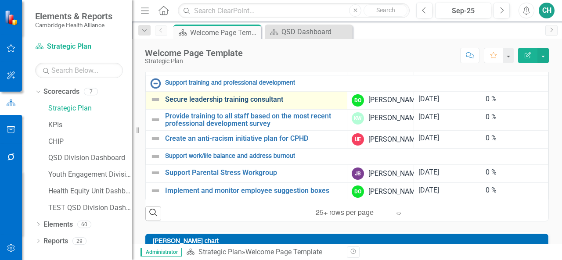
scroll to position [34, 0]
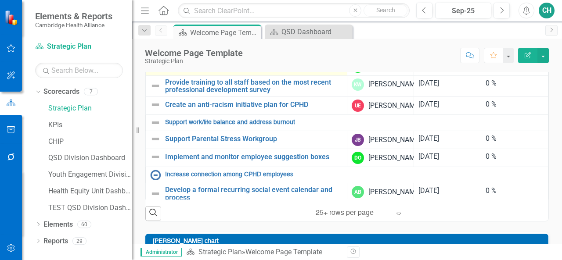
click at [250, 70] on link "Secure leadership training consultant" at bounding box center [253, 66] width 177 height 8
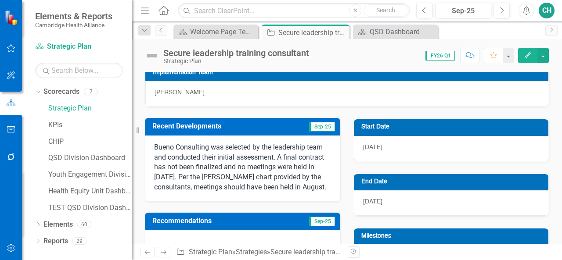
scroll to position [179, 0]
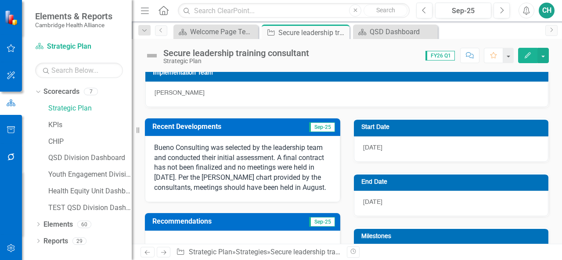
click at [255, 157] on p "Bueno Consulting was selected by the leadership team and conducted their initia…" at bounding box center [242, 168] width 177 height 50
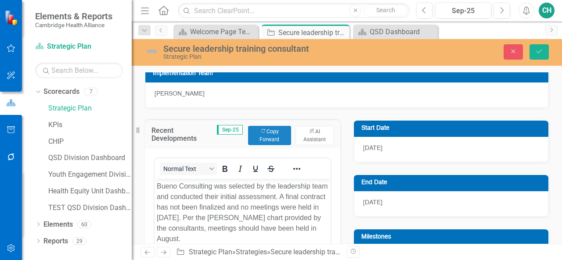
scroll to position [200, 0]
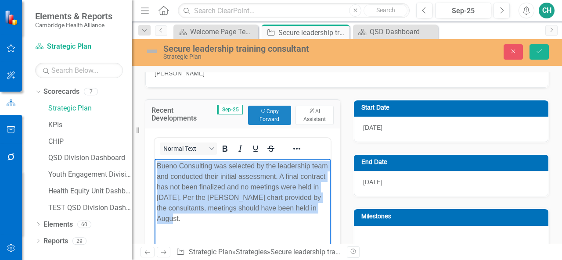
drag, startPoint x: 208, startPoint y: 222, endPoint x: 153, endPoint y: 165, distance: 79.7
click at [154, 165] on html "Bueno Consulting was selected by the leadership team and conducted their initia…" at bounding box center [242, 224] width 176 height 132
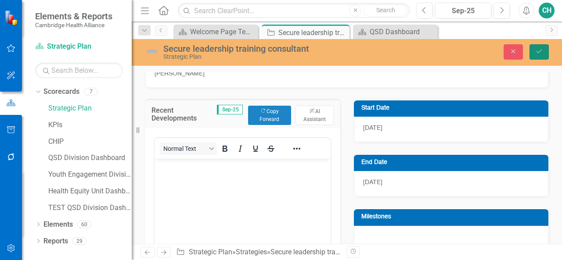
click at [541, 51] on icon "Save" at bounding box center [539, 51] width 8 height 6
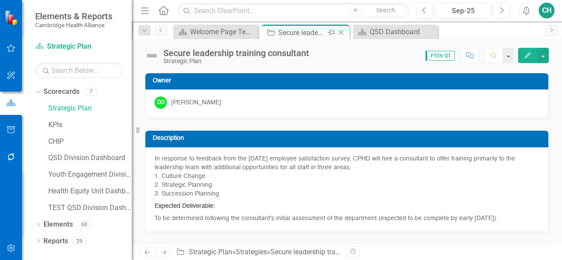
click at [343, 32] on icon "Close" at bounding box center [341, 32] width 9 height 7
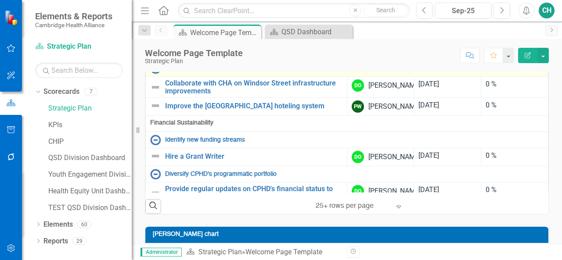
scroll to position [191, 0]
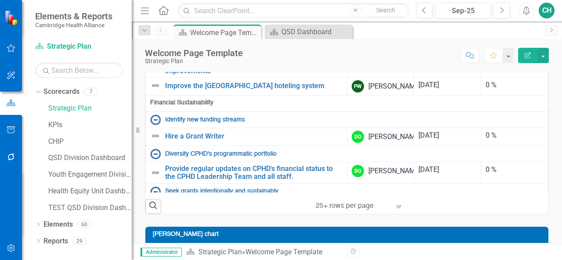
click at [298, 37] on link "Develop a formal recurring social event calendar and process" at bounding box center [253, 29] width 177 height 15
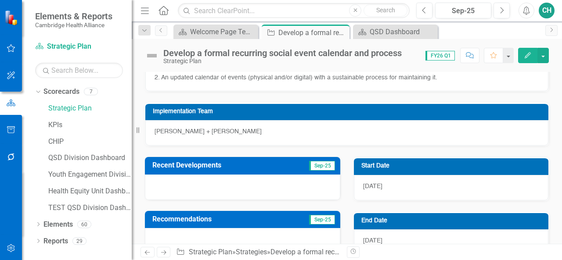
scroll to position [159, 0]
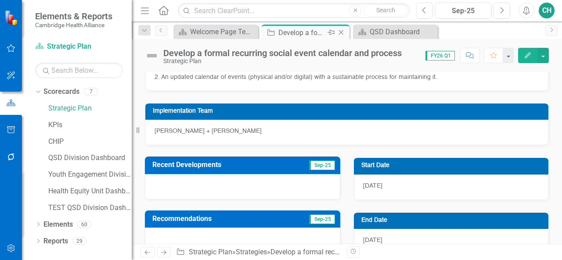
click at [344, 33] on icon "Close" at bounding box center [341, 32] width 9 height 7
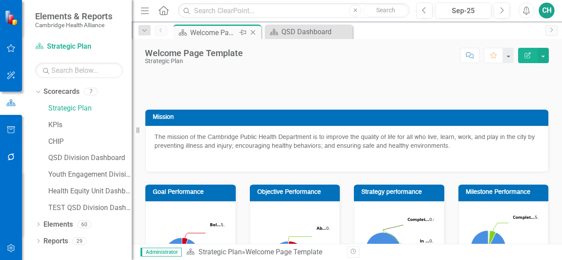
click at [253, 33] on icon at bounding box center [253, 32] width 5 height 5
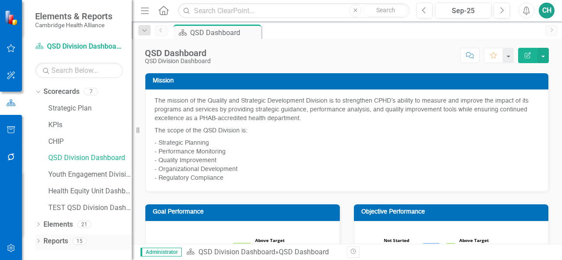
click at [40, 241] on icon "Dropdown" at bounding box center [38, 242] width 6 height 5
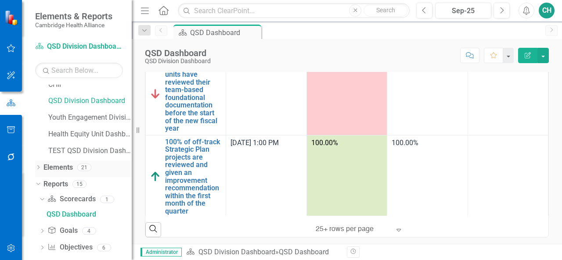
scroll to position [83, 0]
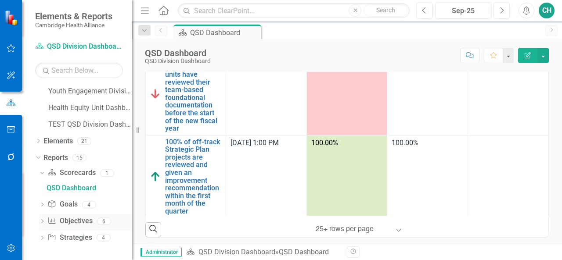
click at [73, 222] on link "Objective Objectives" at bounding box center [69, 221] width 45 height 10
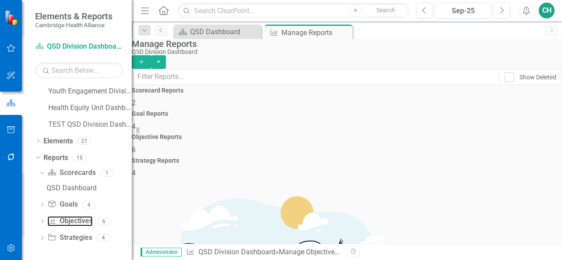
scroll to position [80, 0]
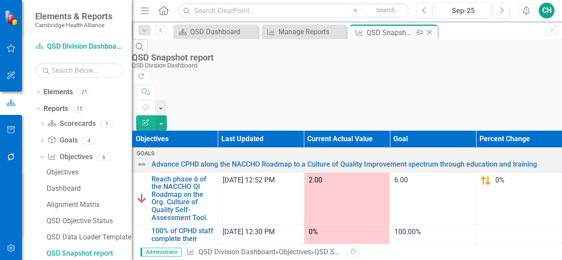
click at [431, 34] on icon "Close" at bounding box center [429, 32] width 9 height 7
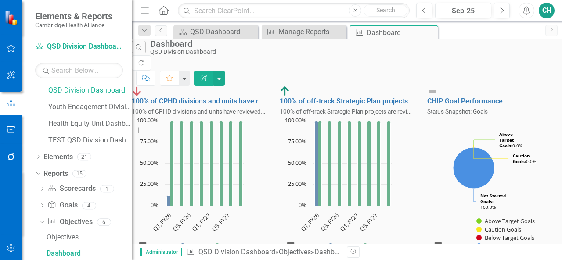
scroll to position [0, 0]
click at [427, 32] on icon "Close" at bounding box center [429, 32] width 9 height 7
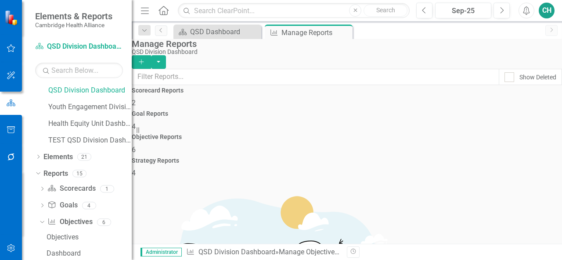
click at [282, 132] on div "Goal Reports 4" at bounding box center [347, 121] width 430 height 21
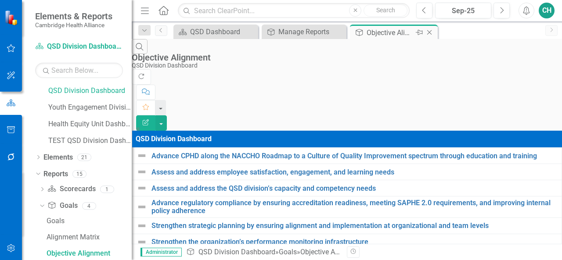
click at [431, 31] on icon "Close" at bounding box center [429, 32] width 9 height 7
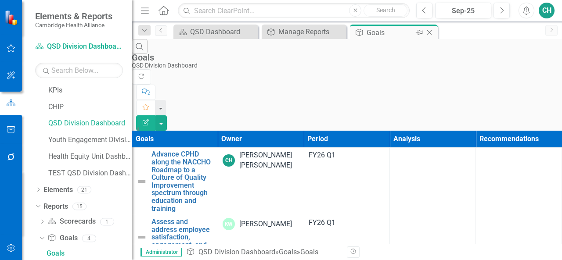
click at [428, 33] on icon at bounding box center [429, 32] width 5 height 5
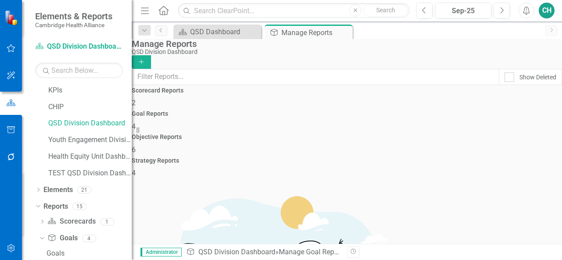
click at [222, 108] on div "Scorecard Reports 2" at bounding box center [347, 97] width 430 height 21
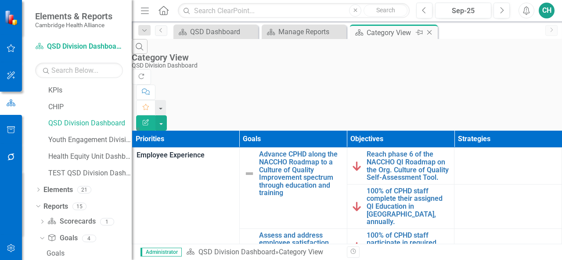
click at [429, 30] on icon "Close" at bounding box center [429, 32] width 9 height 7
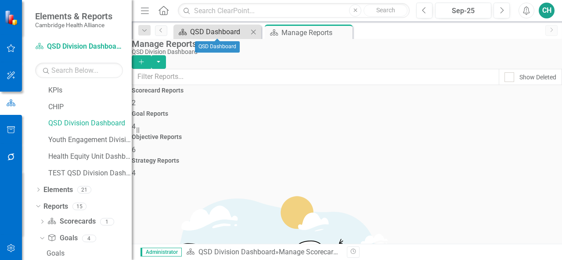
click at [226, 27] on div "QSD Dashboard" at bounding box center [219, 31] width 58 height 11
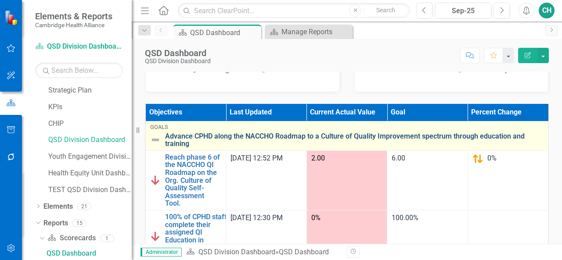
click at [248, 141] on link "Advance CPHD along the NACCHO Roadmap to a Culture of Quality Improvement spect…" at bounding box center [354, 140] width 378 height 15
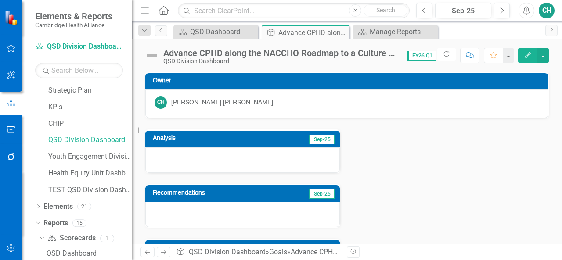
click at [531, 54] on icon "Edit" at bounding box center [527, 55] width 8 height 6
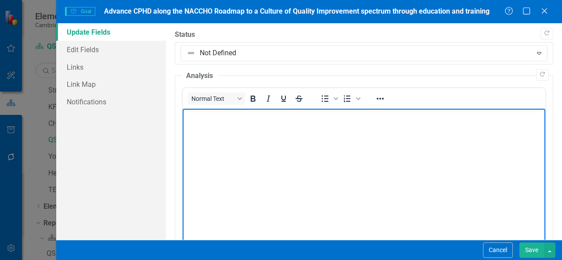
click at [281, 151] on body "Rich Text Area. Press ALT-0 for help." at bounding box center [364, 175] width 362 height 132
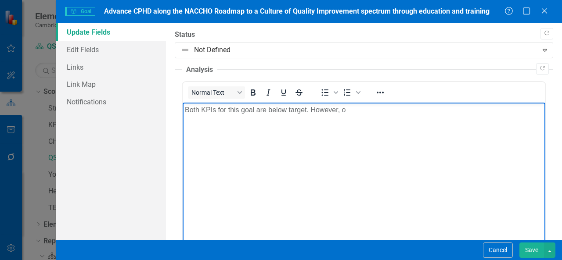
scroll to position [18, 0]
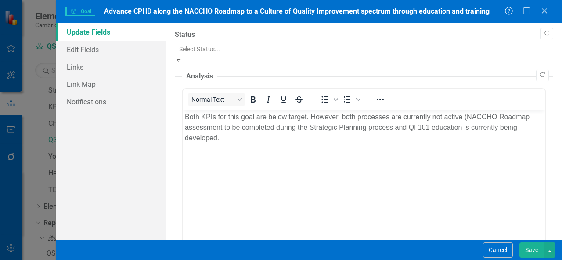
click at [239, 52] on div at bounding box center [363, 49] width 369 height 11
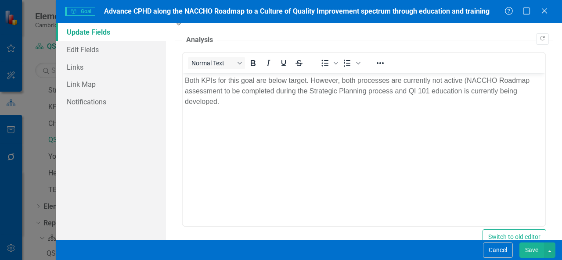
scroll to position [36, 0]
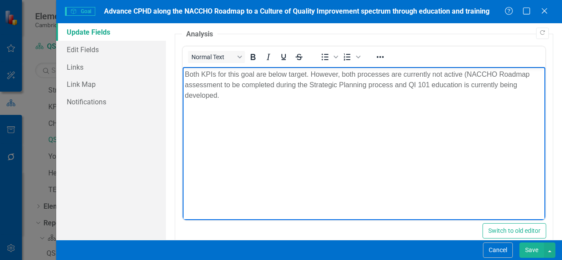
click at [218, 98] on p "Both KPIs for this goal are below target. However, both processes are currently…" at bounding box center [364, 85] width 358 height 32
click at [237, 98] on p "Both KPIs for this goal are below target. However, both processes are currently…" at bounding box center [364, 85] width 358 height 32
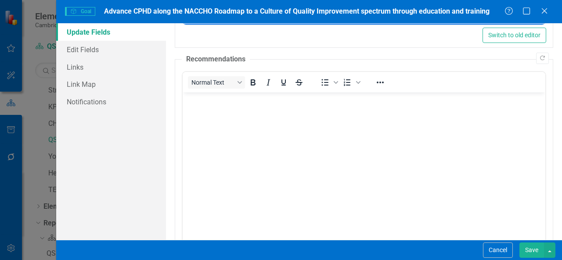
scroll to position [231, 0]
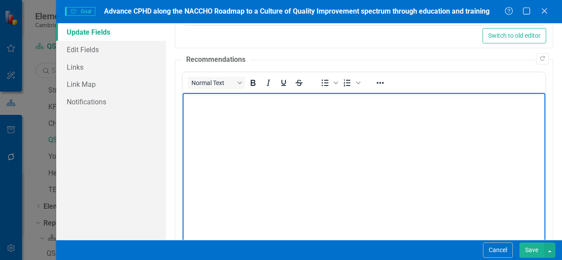
click at [265, 142] on body "Rich Text Area. Press ALT-0 for help." at bounding box center [364, 159] width 362 height 132
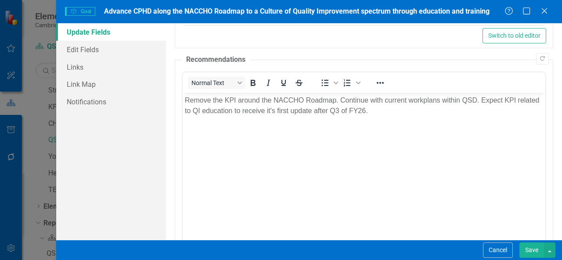
click at [531, 248] on button "Save" at bounding box center [531, 250] width 25 height 15
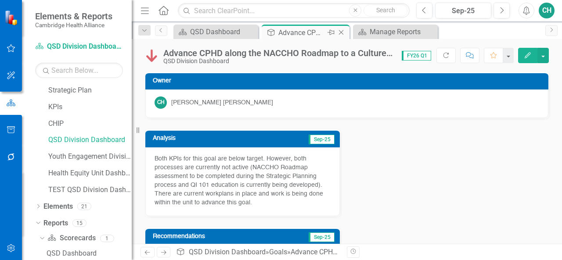
click at [343, 33] on icon "Close" at bounding box center [341, 32] width 9 height 7
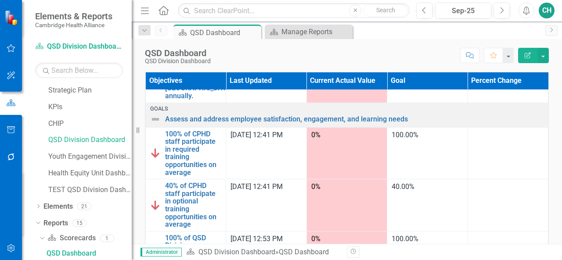
scroll to position [128, 0]
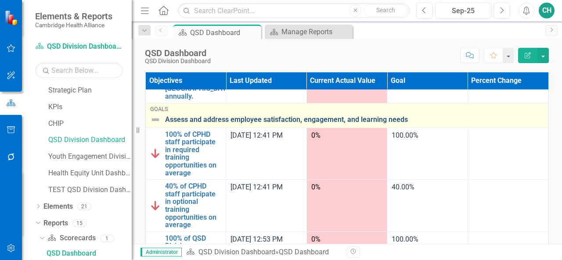
click at [338, 116] on link "Assess and address employee satisfaction, engagement, and learning needs" at bounding box center [354, 120] width 378 height 8
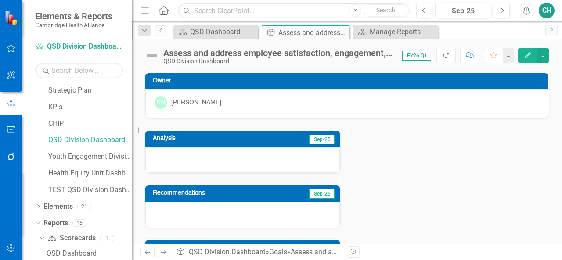
click at [530, 54] on icon "Edit" at bounding box center [527, 55] width 8 height 6
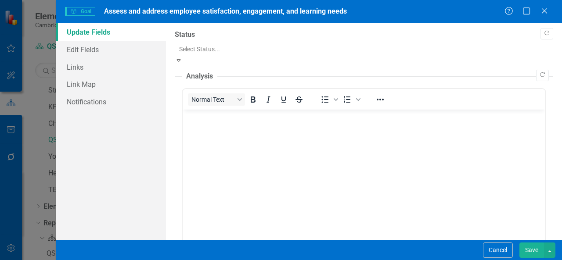
click at [189, 50] on div at bounding box center [363, 49] width 369 height 11
click at [222, 137] on body "Rich Text Area. Press ALT-0 for help." at bounding box center [364, 175] width 362 height 132
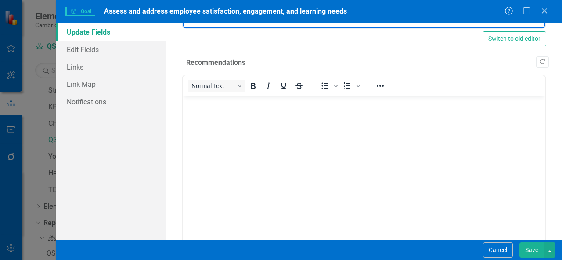
scroll to position [272, 0]
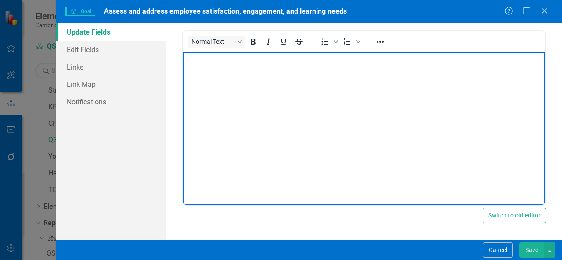
click at [222, 131] on body "Rich Text Area. Press ALT-0 for help." at bounding box center [364, 118] width 362 height 132
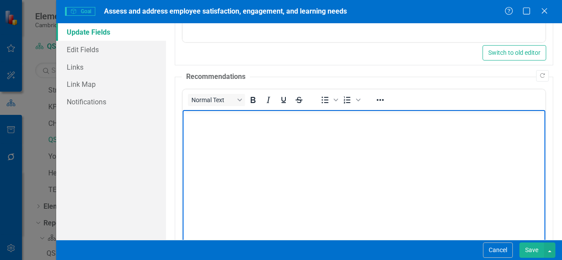
scroll to position [215, 0]
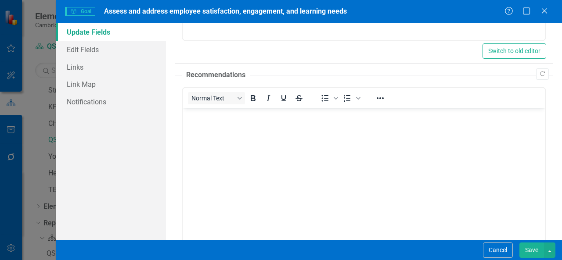
click at [534, 254] on button "Save" at bounding box center [531, 250] width 25 height 15
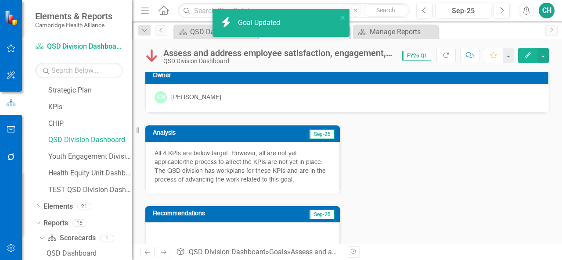
scroll to position [0, 0]
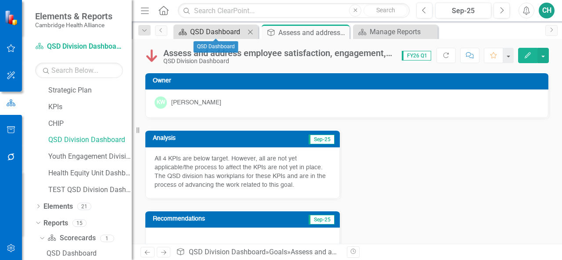
click at [219, 30] on div "QSD Dashboard" at bounding box center [217, 31] width 55 height 11
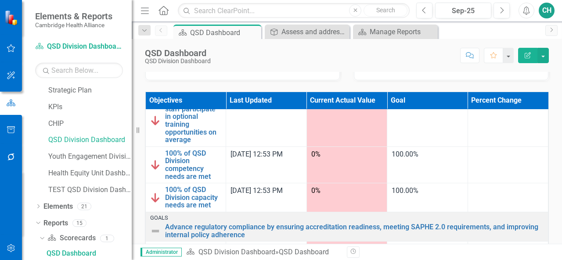
scroll to position [229, 0]
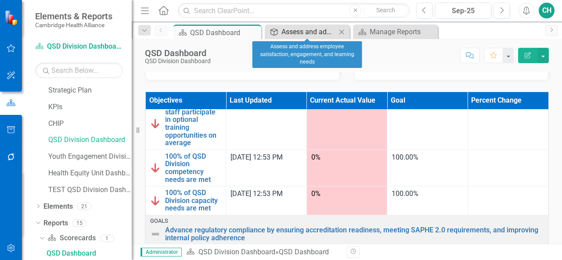
click at [328, 29] on div "Assess and address employee satisfaction, engagement, and learning needs" at bounding box center [308, 31] width 55 height 11
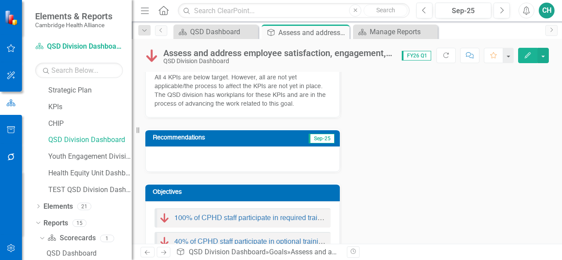
scroll to position [82, 0]
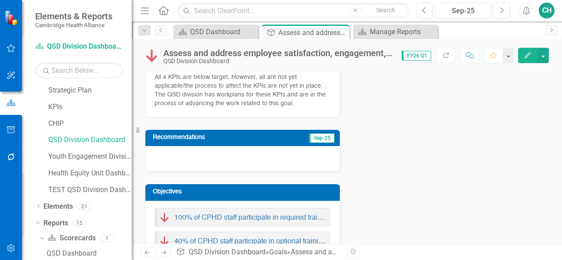
click at [278, 160] on div at bounding box center [242, 158] width 194 height 25
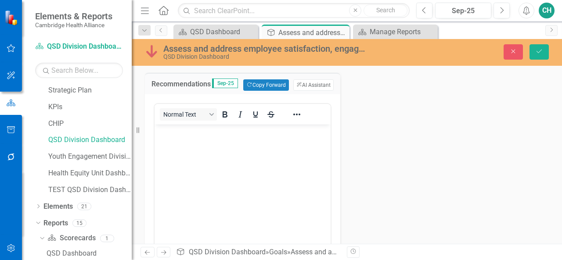
scroll to position [139, 0]
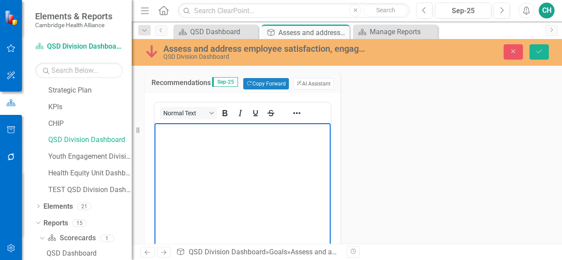
click at [260, 207] on body "Rich Text Area. Press ALT-0 for help." at bounding box center [242, 189] width 176 height 132
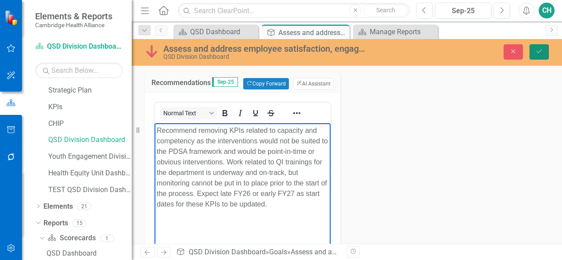
click at [541, 47] on button "Save" at bounding box center [538, 51] width 19 height 15
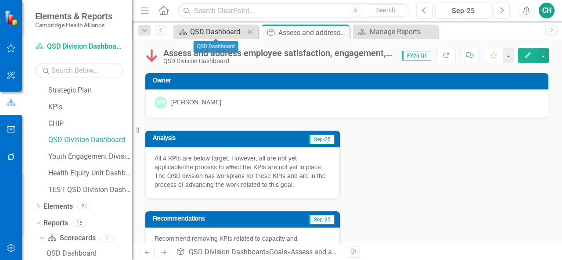
click at [218, 29] on div "QSD Dashboard" at bounding box center [217, 31] width 55 height 11
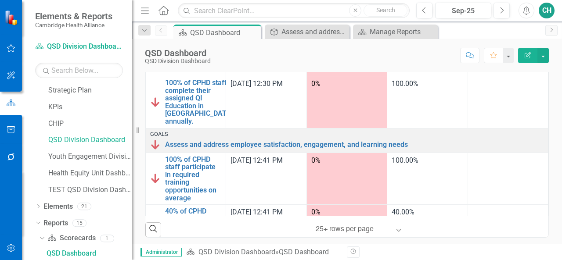
scroll to position [52, 0]
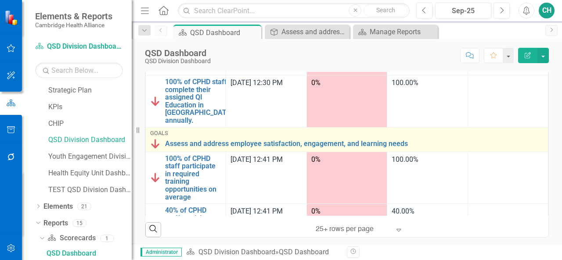
click at [153, 143] on img at bounding box center [155, 144] width 11 height 11
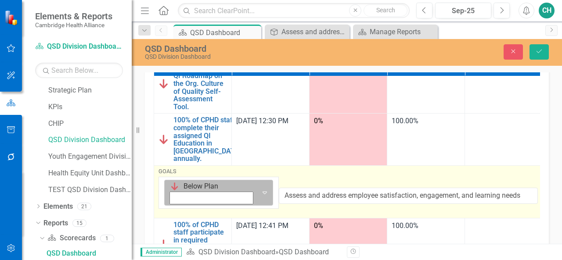
click at [260, 189] on icon "Expand" at bounding box center [264, 192] width 9 height 7
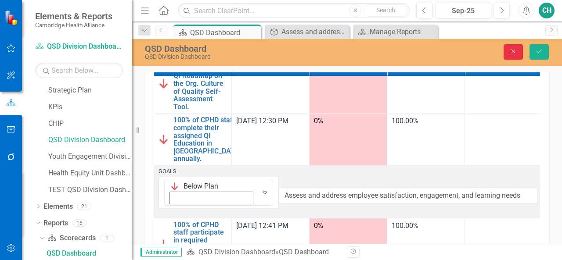
click at [516, 52] on icon "Close" at bounding box center [513, 51] width 8 height 6
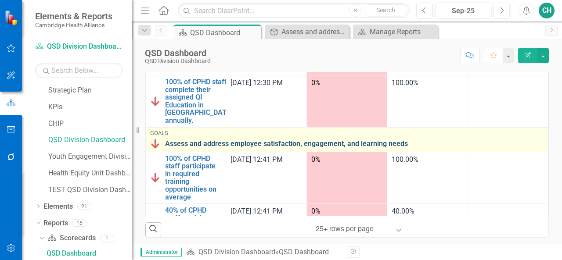
click at [336, 141] on link "Assess and address employee satisfaction, engagement, and learning needs" at bounding box center [354, 144] width 378 height 8
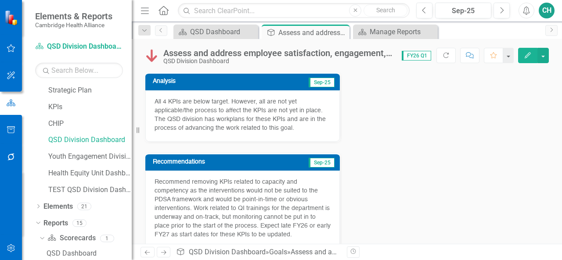
scroll to position [57, 0]
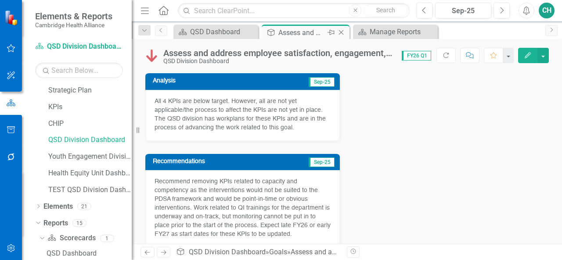
click at [344, 30] on icon "Close" at bounding box center [341, 32] width 9 height 7
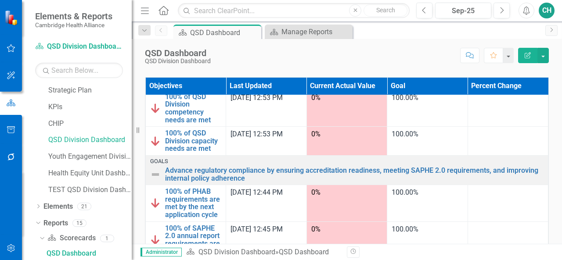
scroll to position [274, 0]
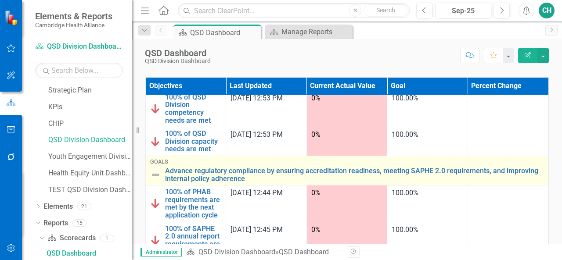
click at [156, 175] on img at bounding box center [155, 175] width 11 height 11
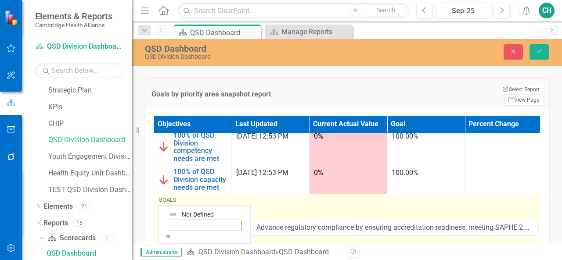
click at [172, 233] on icon "Expand" at bounding box center [168, 236] width 8 height 6
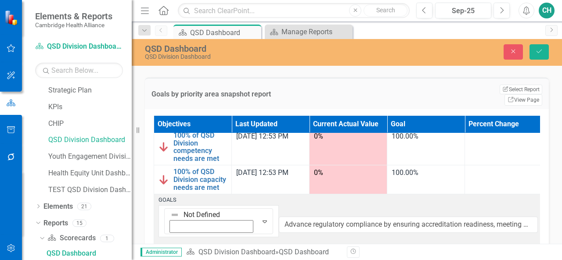
click at [147, 197] on div "Objectives Last Updated Current Actual Value Goal Percent Change Goals Advance …" at bounding box center [347, 225] width 404 height 232
click at [511, 54] on icon "Close" at bounding box center [513, 51] width 8 height 6
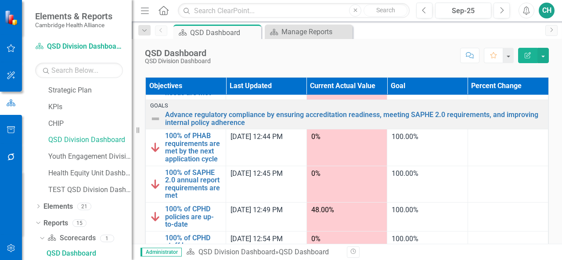
scroll to position [326, 0]
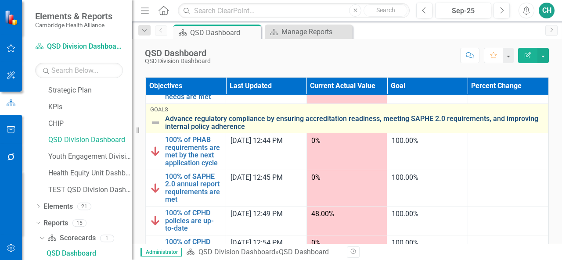
click at [248, 115] on link "Advance regulatory compliance by ensuring accreditation readiness, meeting SAPH…" at bounding box center [354, 122] width 378 height 15
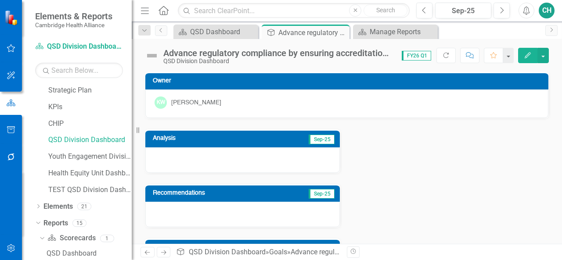
click at [524, 54] on icon "Edit" at bounding box center [527, 55] width 8 height 6
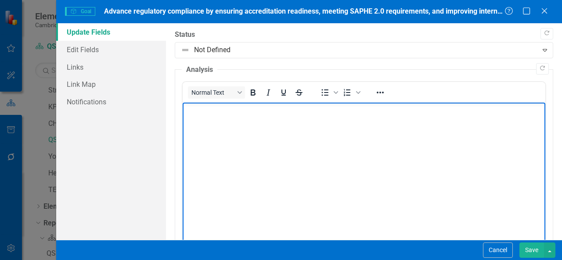
click at [316, 127] on body "Rich Text Area. Press ALT-0 for help." at bounding box center [364, 169] width 362 height 132
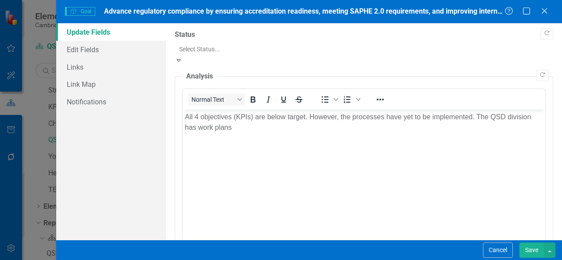
click at [208, 50] on div at bounding box center [363, 49] width 369 height 11
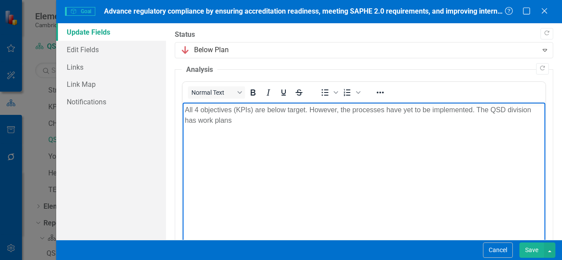
click at [251, 120] on p "All 4 objectives (KPIs) are below target. However, the processes have yet to be…" at bounding box center [364, 115] width 358 height 21
drag, startPoint x: 272, startPoint y: 122, endPoint x: 199, endPoint y: 122, distance: 73.7
click at [199, 122] on p "All 4 objectives (KPIs) are below target. However, the processes have yet to be…" at bounding box center [364, 115] width 358 height 21
click at [347, 119] on p "All 4 objectives (KPIs) are below target. However, the processes have yet to be…" at bounding box center [364, 115] width 358 height 21
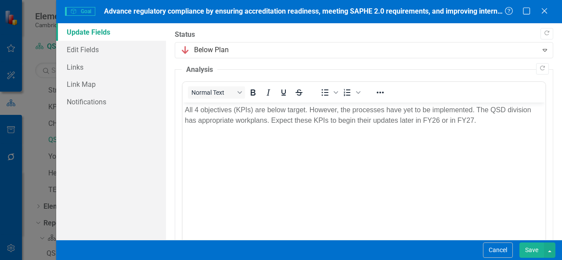
click at [527, 249] on button "Save" at bounding box center [531, 250] width 25 height 15
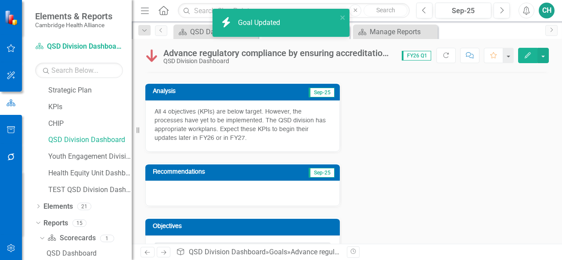
scroll to position [51, 0]
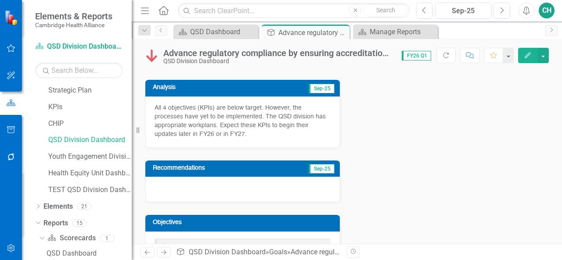
click at [265, 185] on div at bounding box center [242, 189] width 194 height 25
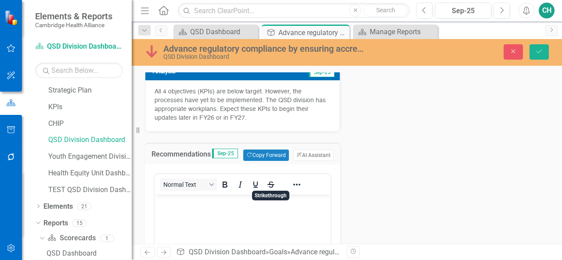
scroll to position [67, 0]
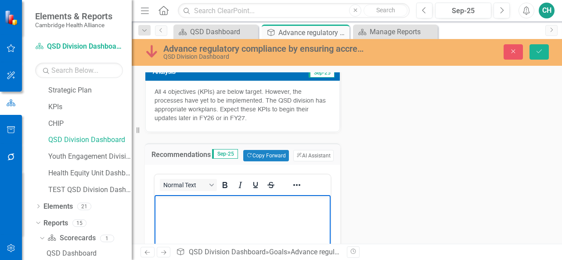
click at [259, 211] on body "Rich Text Area. Press ALT-0 for help." at bounding box center [242, 261] width 176 height 132
click at [248, 215] on p "No recommendations at this time. QSD has appropriate workplans" at bounding box center [243, 207] width 172 height 21
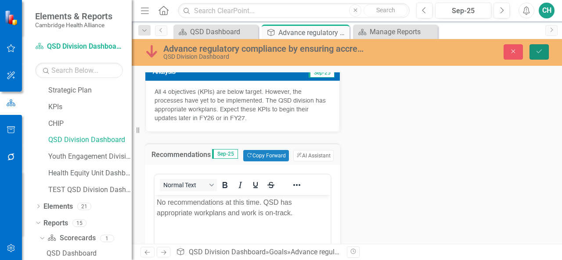
click at [538, 52] on icon "Save" at bounding box center [539, 51] width 8 height 6
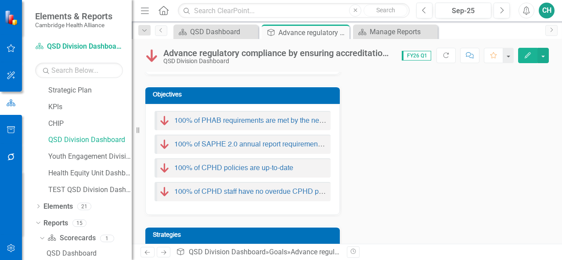
scroll to position [189, 0]
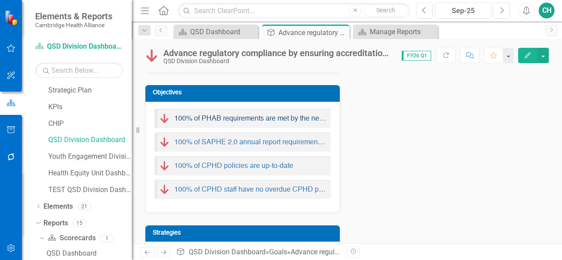
click at [274, 118] on link "100% of PHAB requirements are met by the next application cycle" at bounding box center [276, 118] width 204 height 7
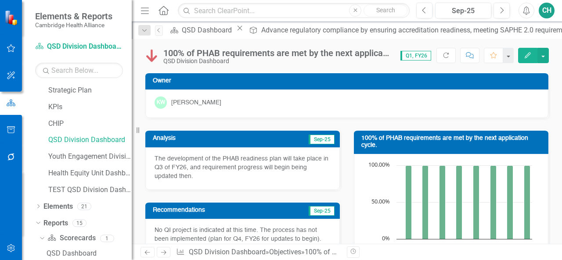
click at [151, 56] on img at bounding box center [152, 56] width 14 height 14
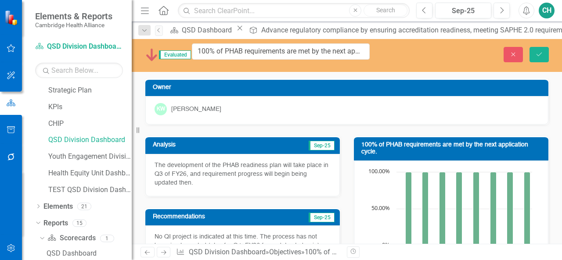
click at [149, 53] on img at bounding box center [152, 55] width 14 height 14
click at [516, 56] on button "Close" at bounding box center [512, 54] width 19 height 15
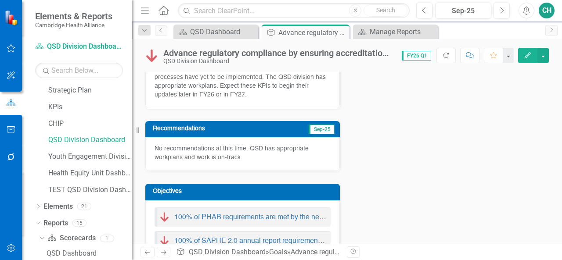
scroll to position [91, 0]
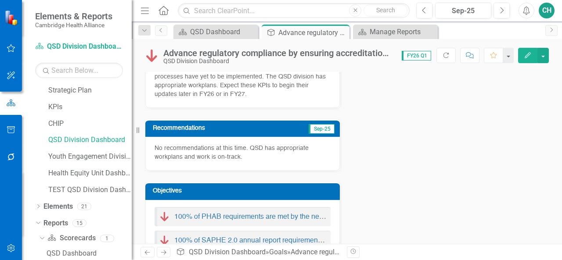
click at [282, 157] on p "No recommendations at this time. QSD has appropriate workplans and work is on-t…" at bounding box center [242, 153] width 176 height 18
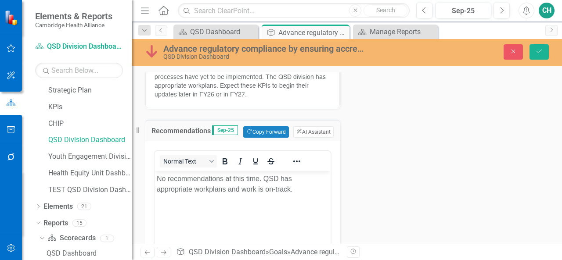
scroll to position [0, 0]
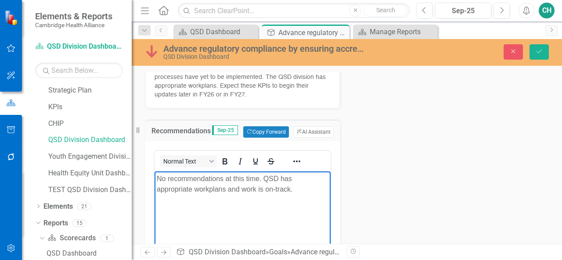
click at [305, 192] on p "No recommendations at this time. QSD has appropriate workplans and work is on-t…" at bounding box center [243, 184] width 172 height 21
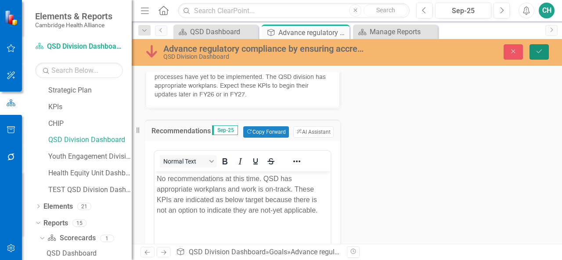
click at [541, 54] on icon "Save" at bounding box center [539, 51] width 8 height 6
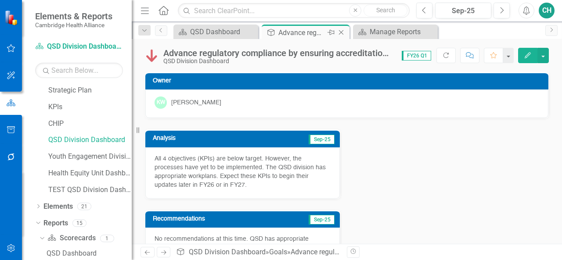
click at [339, 33] on icon "Close" at bounding box center [341, 32] width 9 height 7
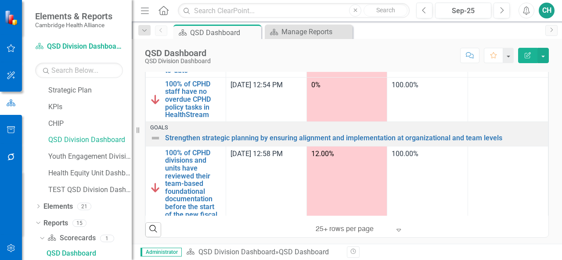
scroll to position [426, 0]
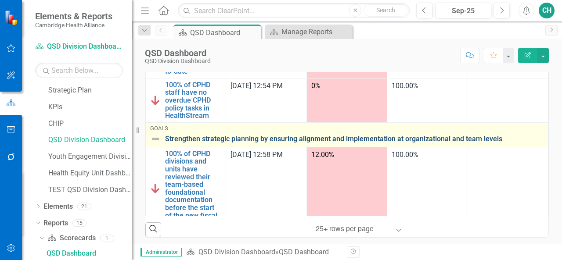
click at [292, 136] on link "Strengthen strategic planning by ensuring alignment and implementation at organ…" at bounding box center [354, 139] width 378 height 8
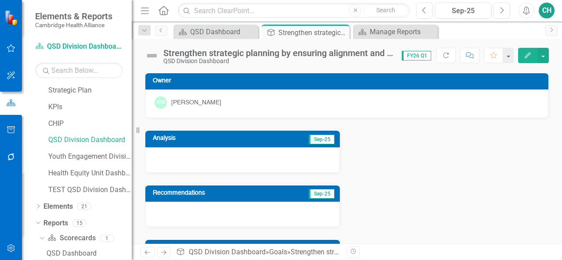
click at [527, 59] on button "Edit" at bounding box center [527, 55] width 19 height 15
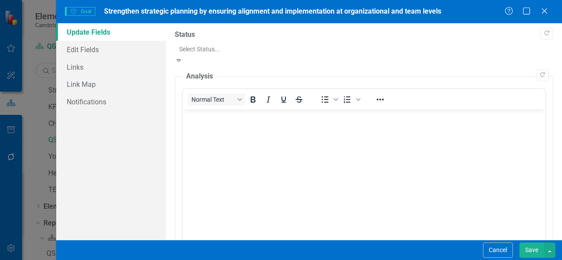
click at [238, 51] on div at bounding box center [363, 49] width 369 height 11
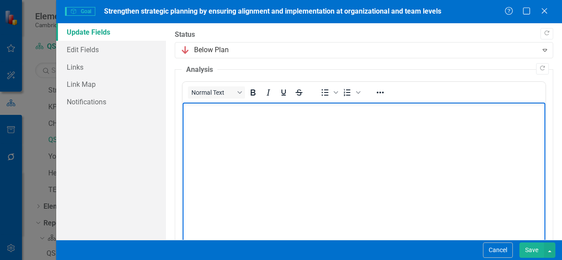
click at [226, 136] on body "Rich Text Area. Press ALT-0 for help." at bounding box center [364, 169] width 362 height 132
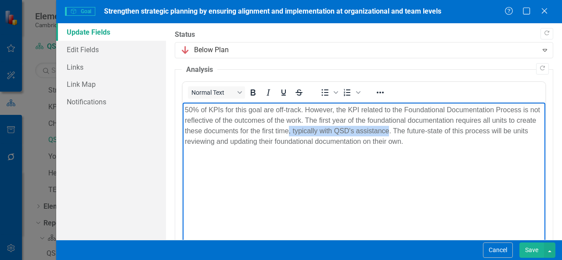
drag, startPoint x: 409, startPoint y: 133, endPoint x: 310, endPoint y: 134, distance: 99.6
click at [310, 134] on p "50% of KPIs for this goal are off-track. However, the KPI related to the Founda…" at bounding box center [364, 126] width 358 height 42
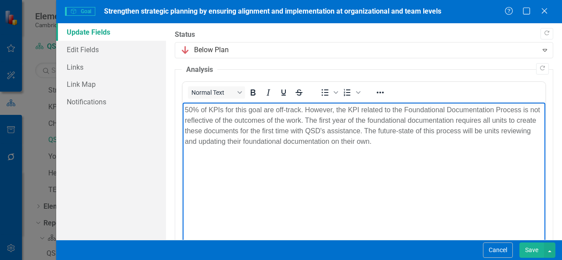
click at [432, 149] on body "50% of KPIs for this goal are off-track. However, the KPI related to the Founda…" at bounding box center [364, 169] width 362 height 132
drag, startPoint x: 314, startPoint y: 121, endPoint x: 286, endPoint y: 121, distance: 27.6
click at [286, 121] on p "50% of KPIs for this goal are off-track. However, the KPI related to the Founda…" at bounding box center [364, 126] width 358 height 42
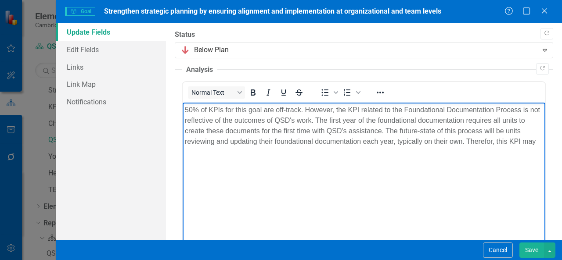
drag, startPoint x: 301, startPoint y: 155, endPoint x: 290, endPoint y: 154, distance: 11.5
click at [290, 147] on p "50% of KPIs for this goal are off-track. However, the KPI related to the Founda…" at bounding box center [364, 126] width 358 height 42
drag, startPoint x: 290, startPoint y: 154, endPoint x: 468, endPoint y: 146, distance: 177.9
click at [468, 146] on p "50% of KPIs for this goal are off-track. However, the KPI related to the Founda…" at bounding box center [364, 126] width 358 height 42
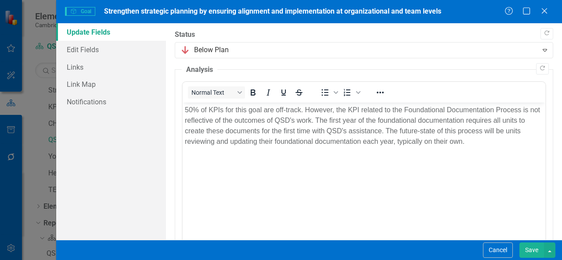
click at [535, 246] on button "Save" at bounding box center [531, 250] width 25 height 15
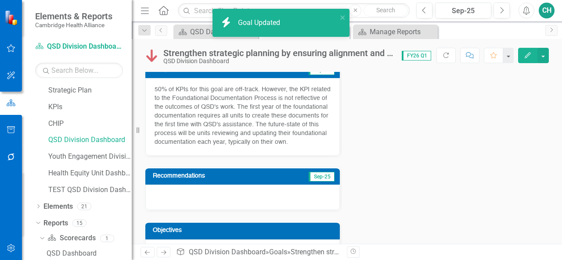
scroll to position [71, 0]
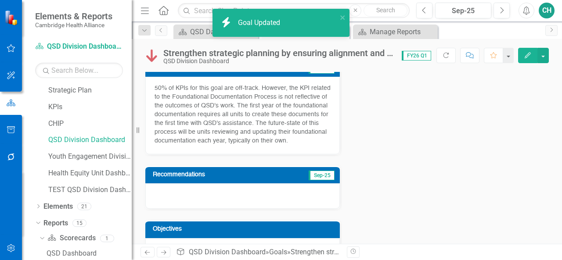
click at [275, 183] on div at bounding box center [242, 195] width 194 height 25
click at [267, 192] on div at bounding box center [242, 195] width 194 height 25
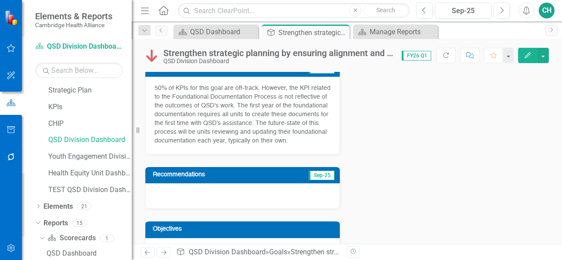
click at [267, 192] on div at bounding box center [242, 195] width 194 height 25
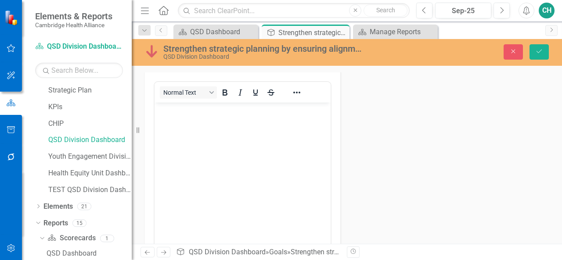
scroll to position [186, 0]
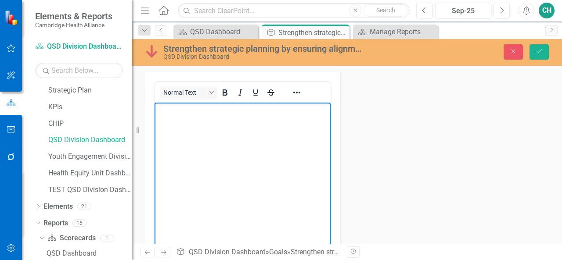
click at [279, 150] on body "Rich Text Area. Press ALT-0 for help." at bounding box center [242, 169] width 176 height 132
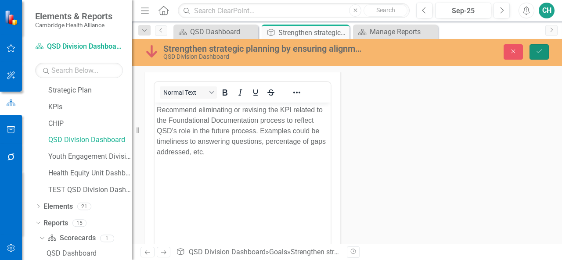
click at [539, 50] on icon "Save" at bounding box center [539, 51] width 8 height 6
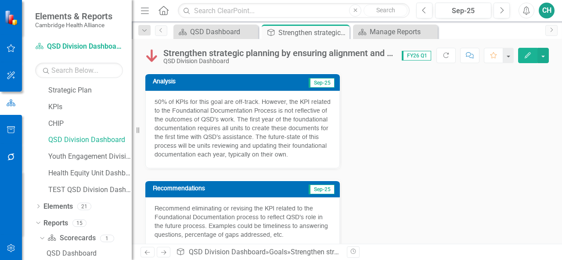
scroll to position [4, 0]
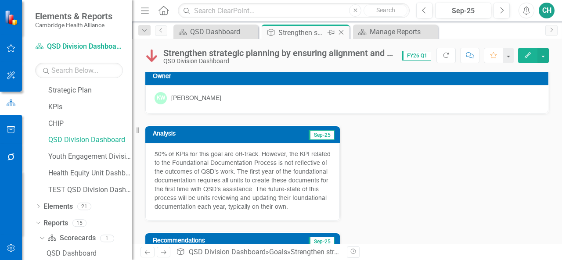
click at [341, 30] on icon "Close" at bounding box center [341, 32] width 9 height 7
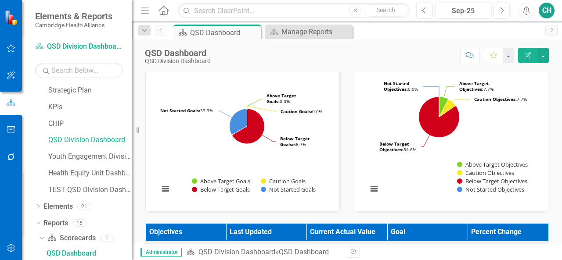
scroll to position [157, 0]
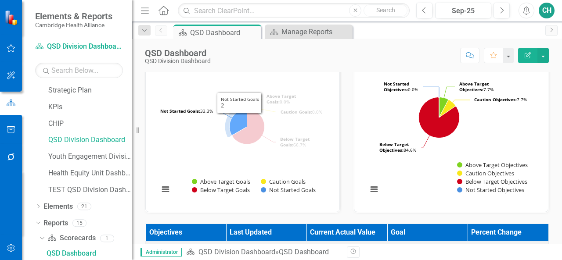
click at [239, 119] on icon "Not Started Goals, 2." at bounding box center [238, 122] width 18 height 26
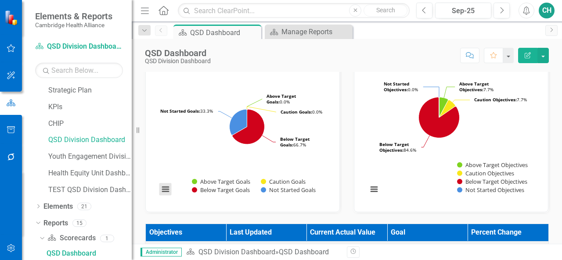
click at [163, 185] on button "View chart menu, Chart" at bounding box center [165, 189] width 12 height 12
click at [342, 154] on div "Goal Performance Loading... Chart Pie chart with 4 slices. CHIP Goal Performanc…" at bounding box center [242, 124] width 208 height 177
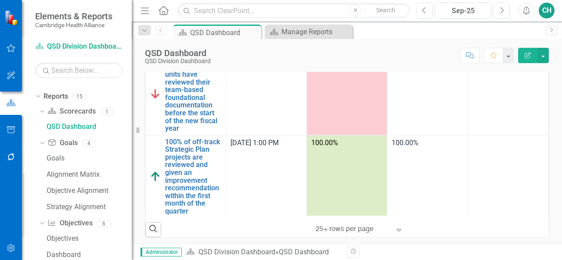
scroll to position [109, 0]
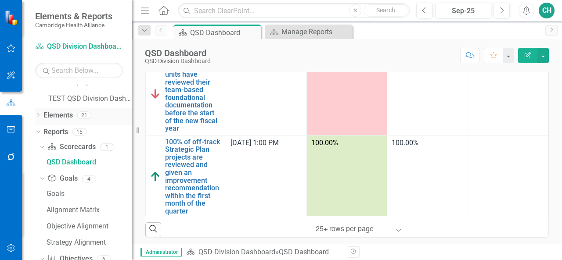
click at [39, 114] on icon "Dropdown" at bounding box center [38, 116] width 6 height 5
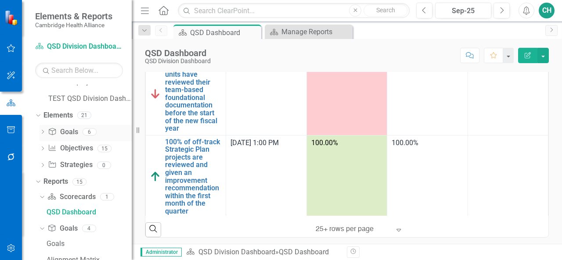
click at [65, 134] on link "Goal Goals" at bounding box center [63, 132] width 30 height 10
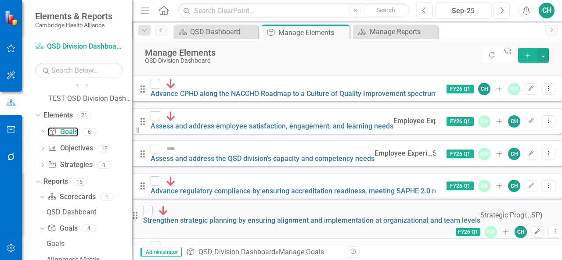
scroll to position [79, 0]
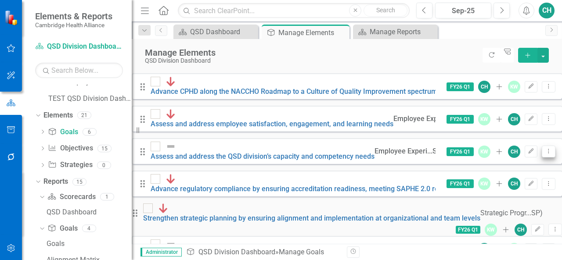
click at [541, 147] on button "Dropdown Menu" at bounding box center [548, 152] width 14 height 12
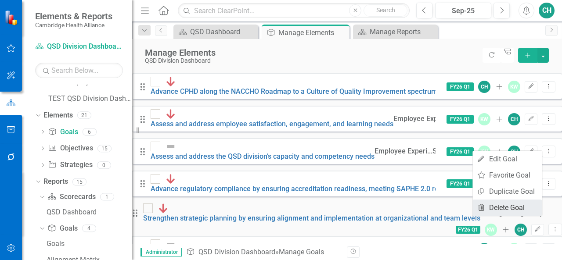
click at [505, 203] on link "Trash Delete Goal" at bounding box center [506, 208] width 69 height 16
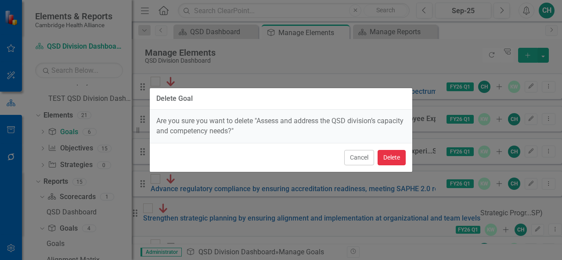
click at [394, 157] on button "Delete" at bounding box center [391, 157] width 28 height 15
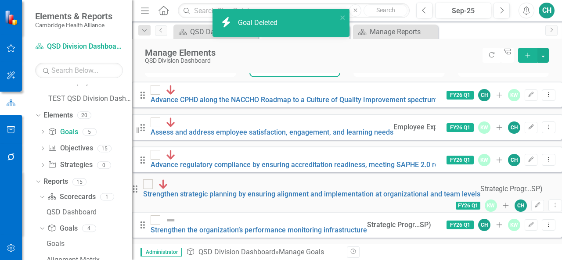
scroll to position [52, 0]
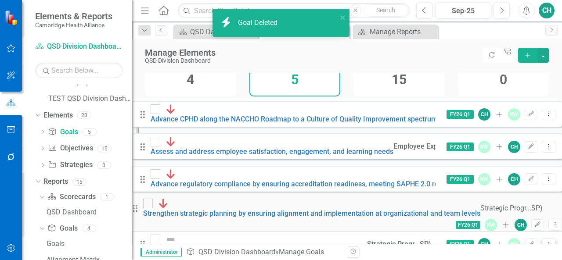
click at [544, 241] on icon "Dropdown Menu" at bounding box center [547, 244] width 7 height 6
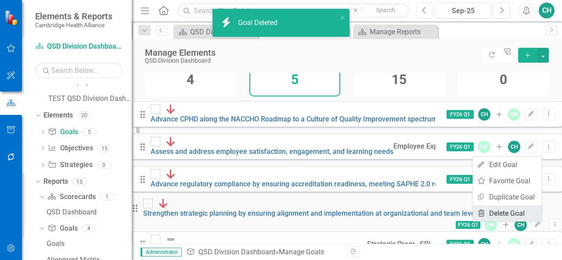
click at [516, 211] on link "Trash Delete Goal" at bounding box center [506, 213] width 69 height 16
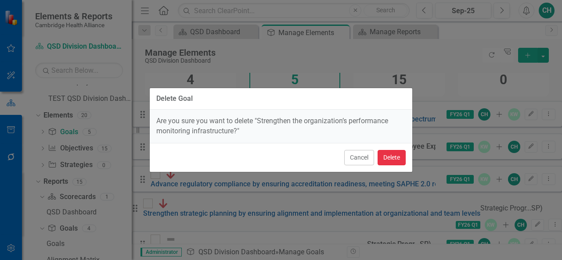
click at [396, 159] on button "Delete" at bounding box center [391, 157] width 28 height 15
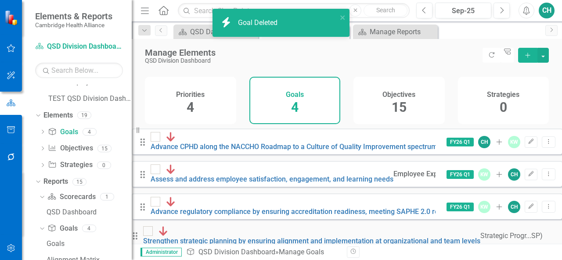
scroll to position [0, 0]
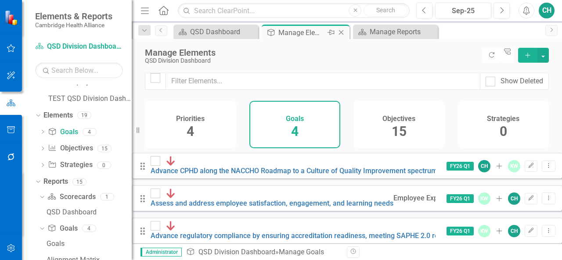
click at [341, 30] on icon "Close" at bounding box center [341, 32] width 9 height 7
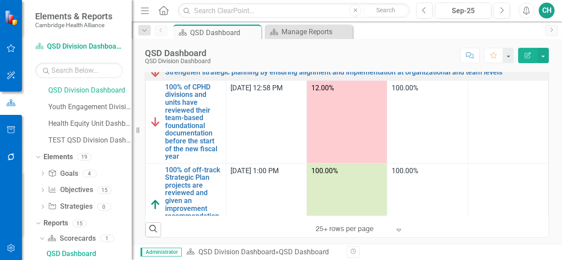
scroll to position [521, 0]
